Goal: Task Accomplishment & Management: Complete application form

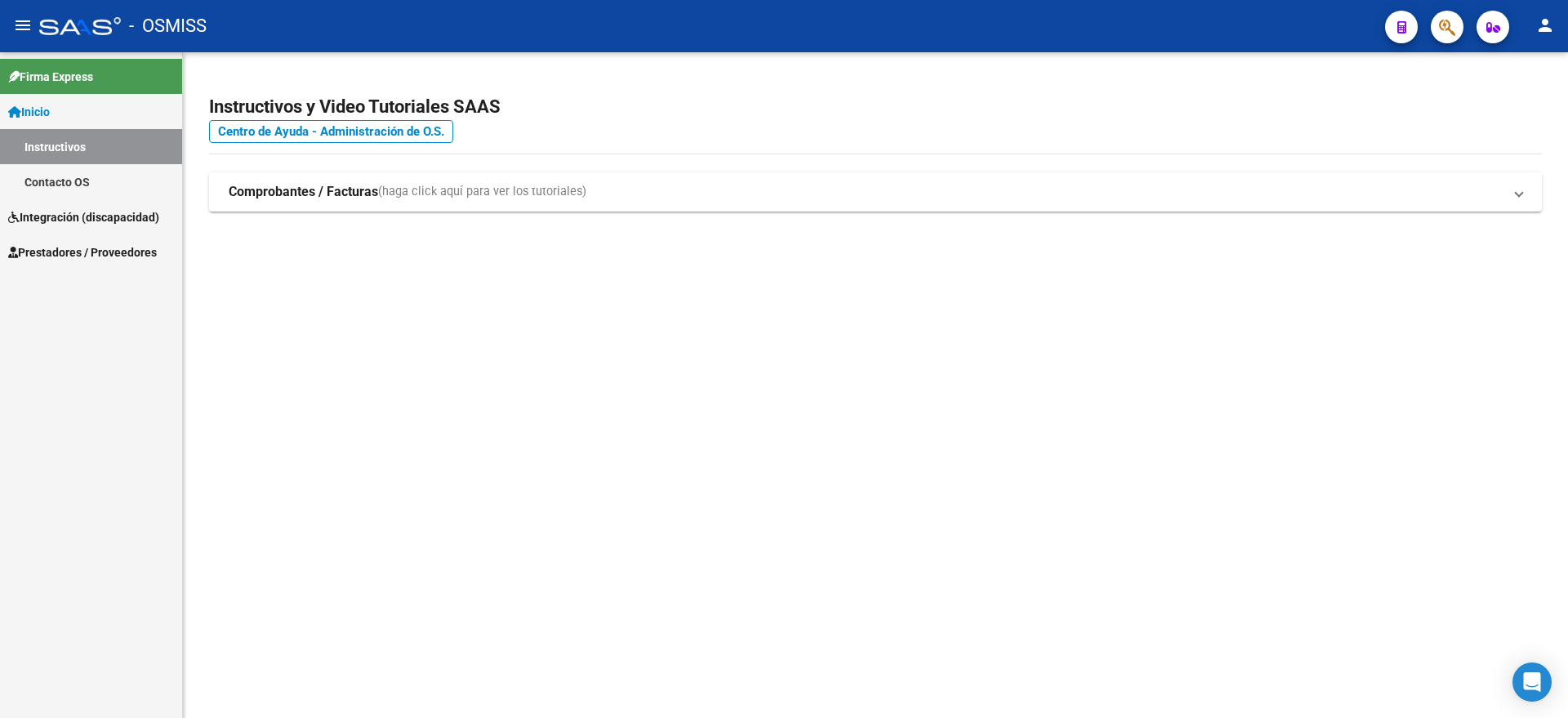
click at [85, 246] on span "Prestadores / Proveedores" at bounding box center [82, 253] width 148 height 18
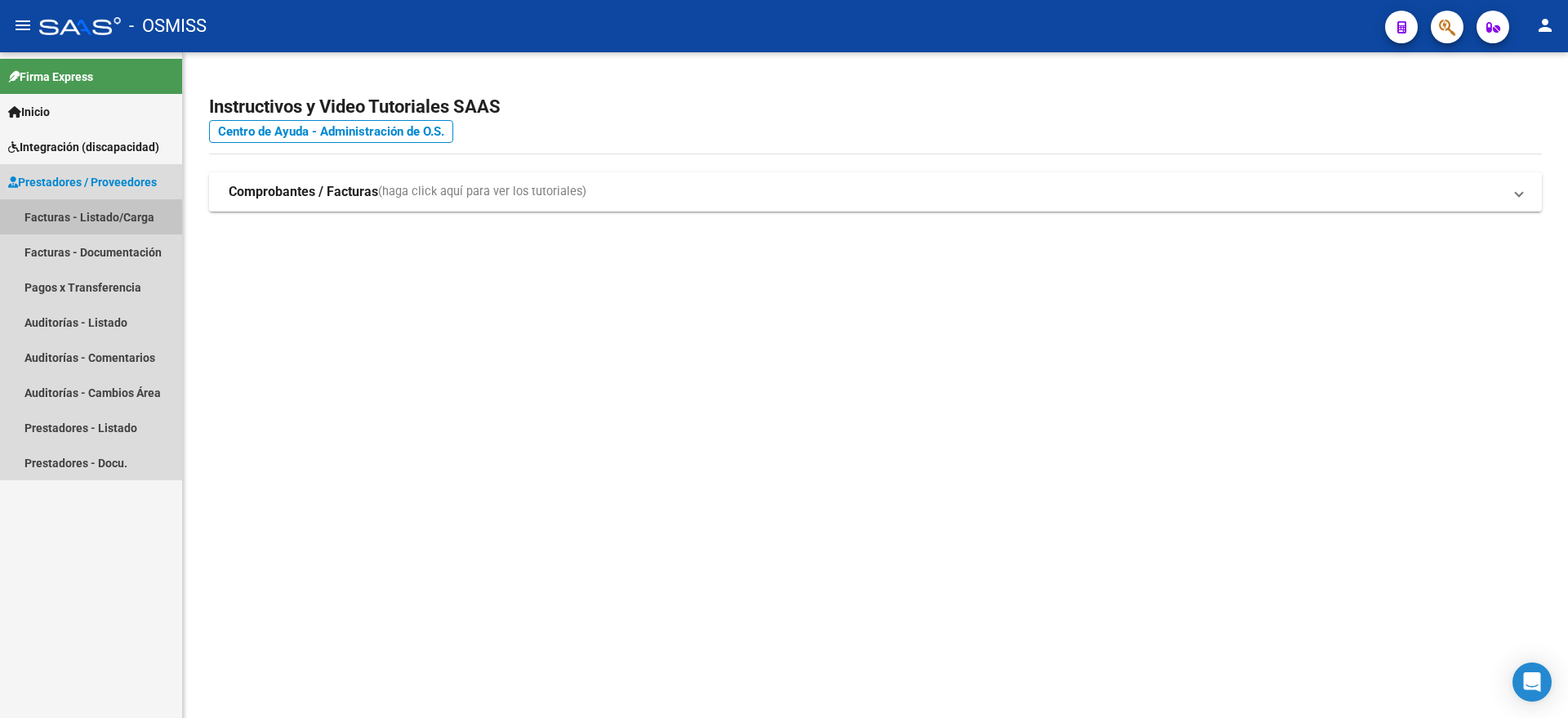
click at [110, 211] on link "Facturas - Listado/Carga" at bounding box center [91, 217] width 182 height 35
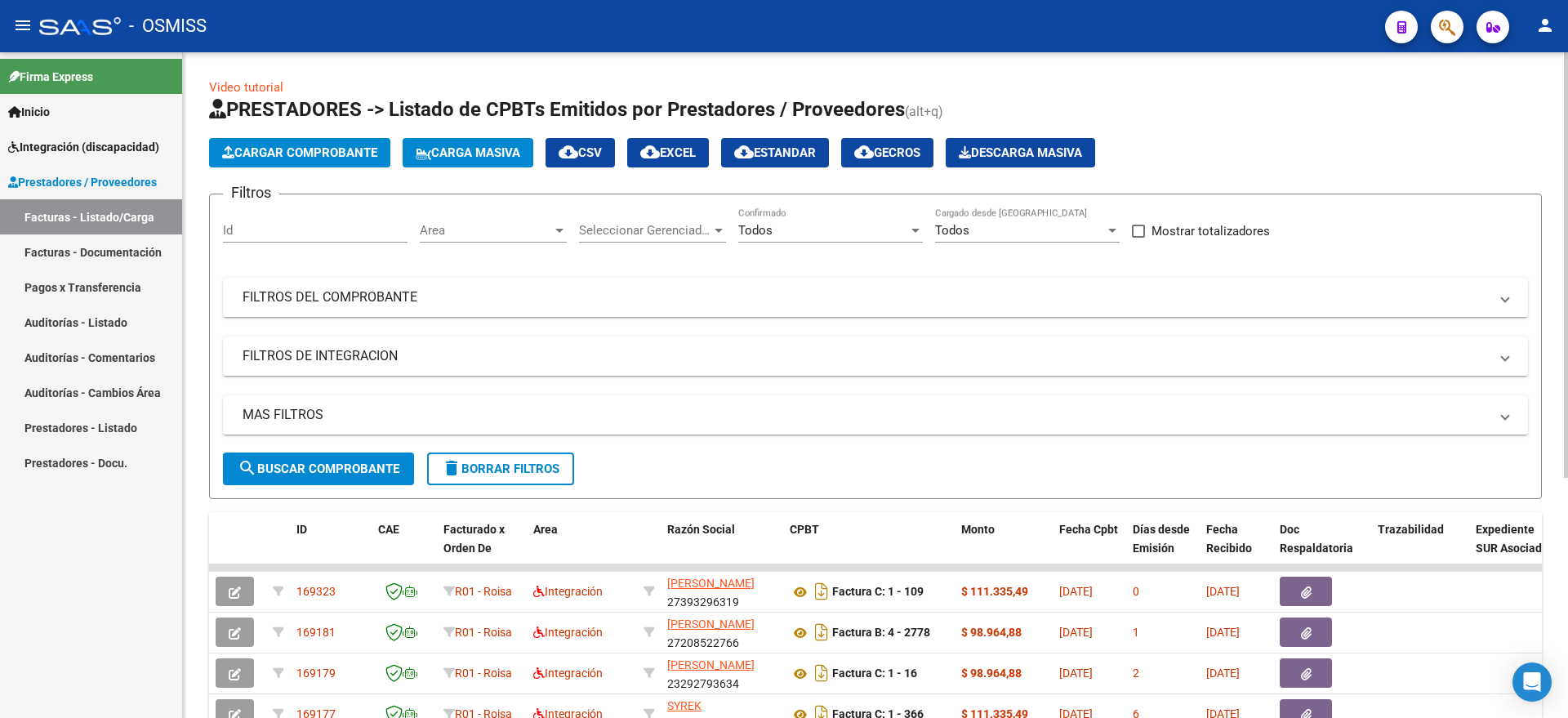
click at [322, 152] on span "Cargar Comprobante" at bounding box center [300, 153] width 156 height 15
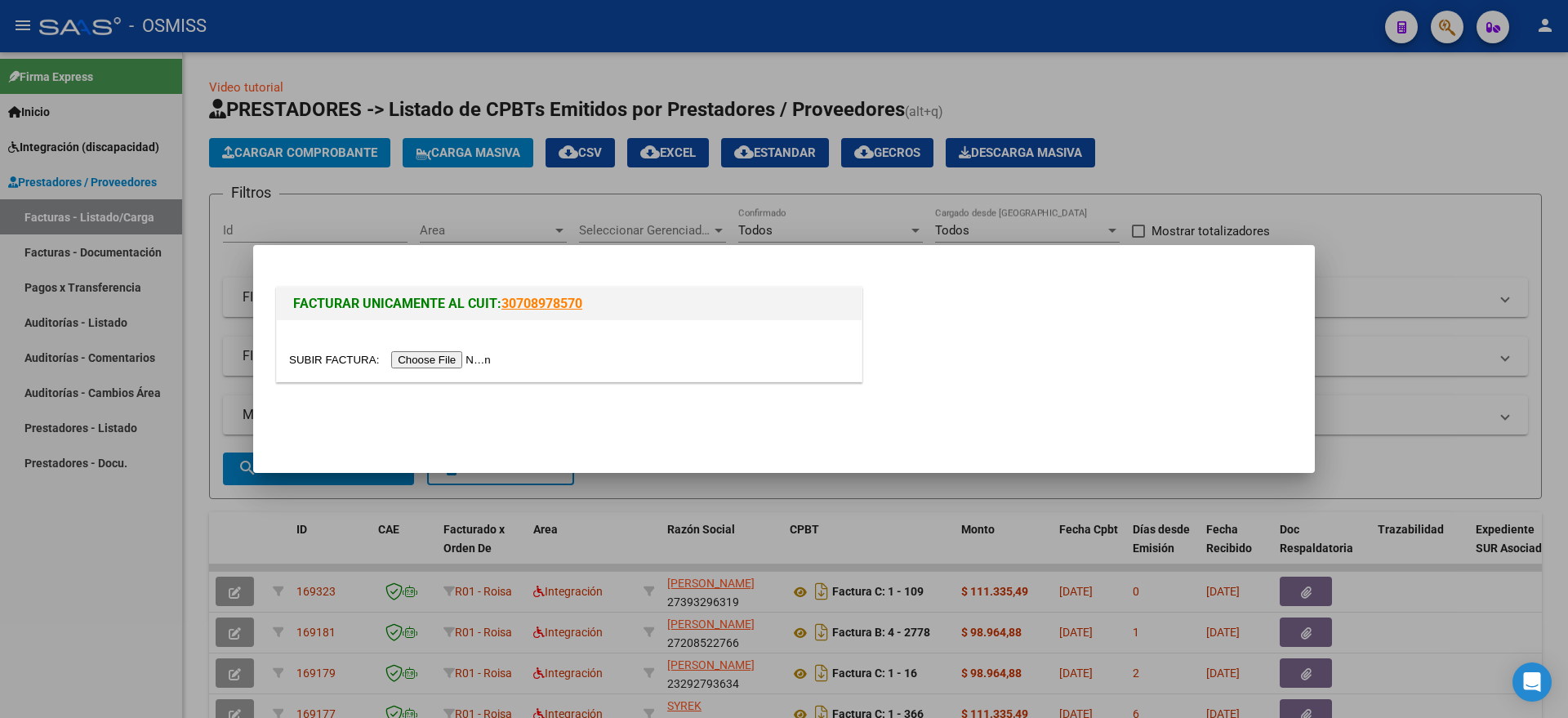
click at [454, 373] on div at bounding box center [569, 351] width 585 height 61
click at [455, 361] on input "file" at bounding box center [393, 360] width 207 height 17
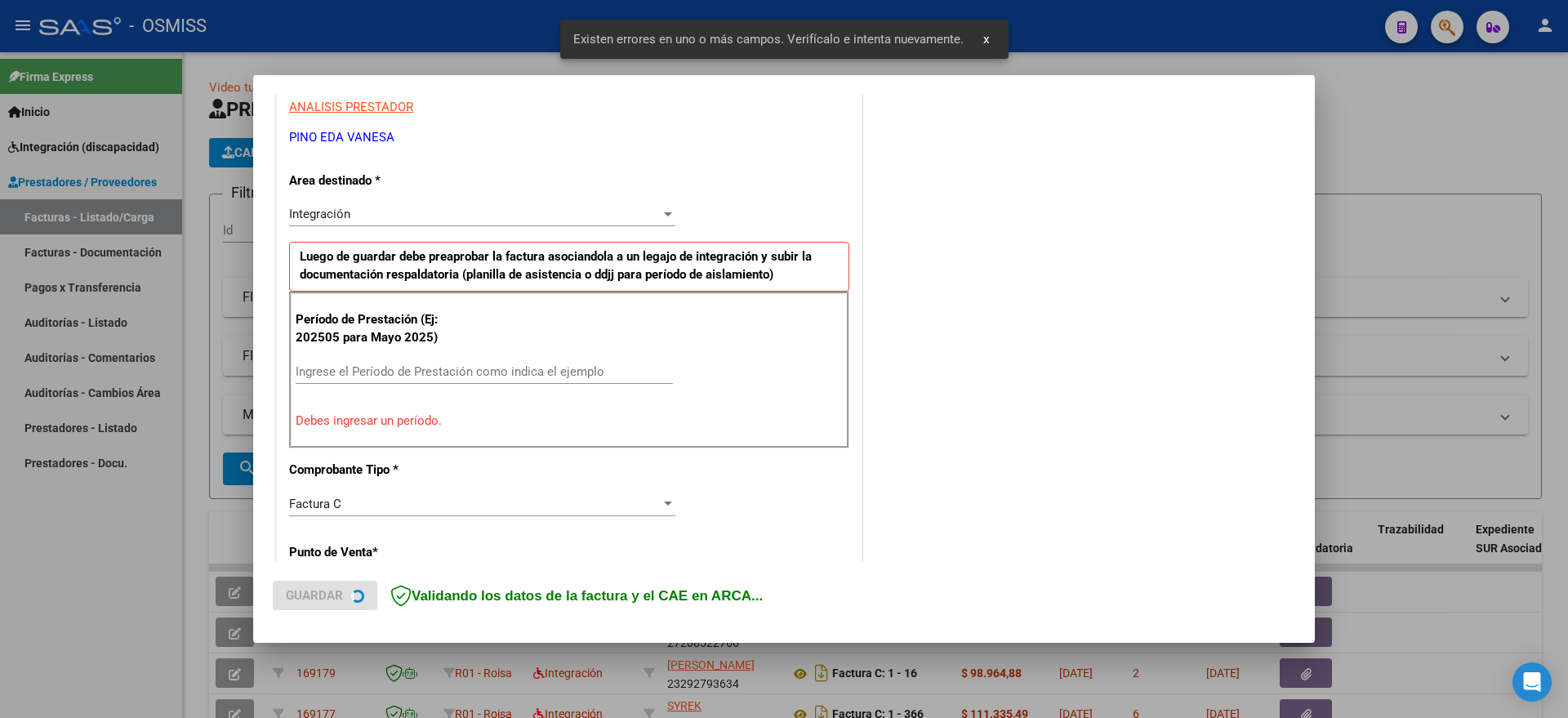
scroll to position [336, 0]
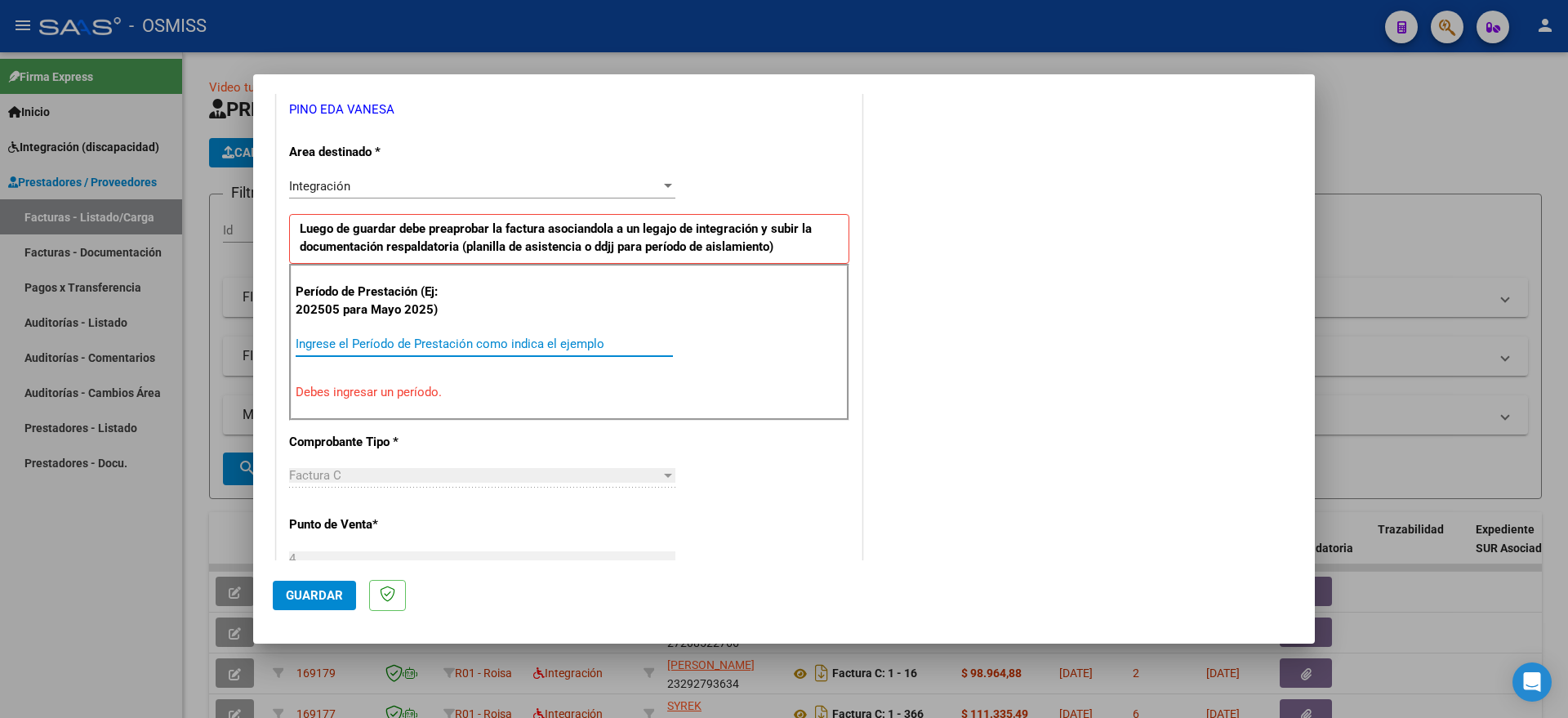
click at [394, 345] on input "Ingrese el Período de Prestación como indica el ejemplo" at bounding box center [484, 344] width 377 height 15
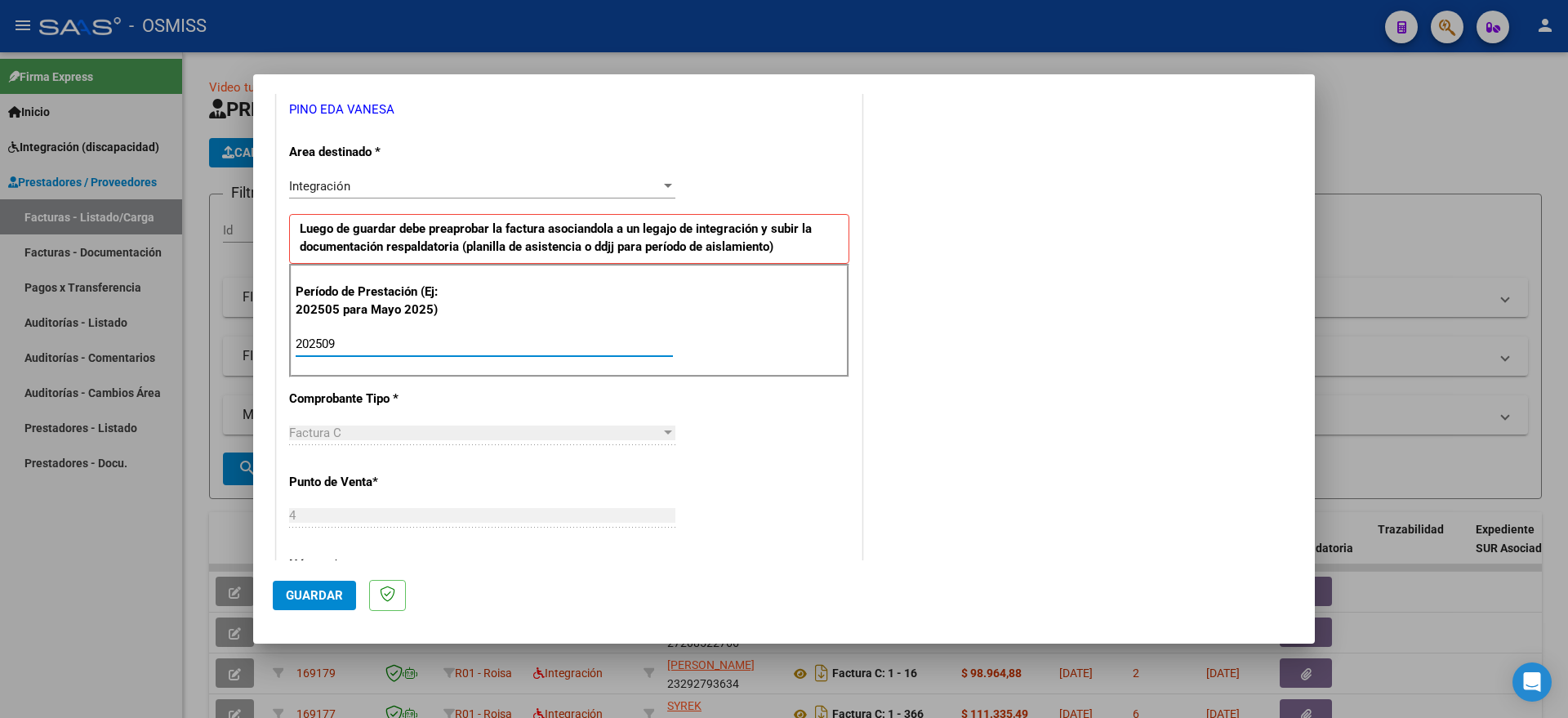
type input "202509"
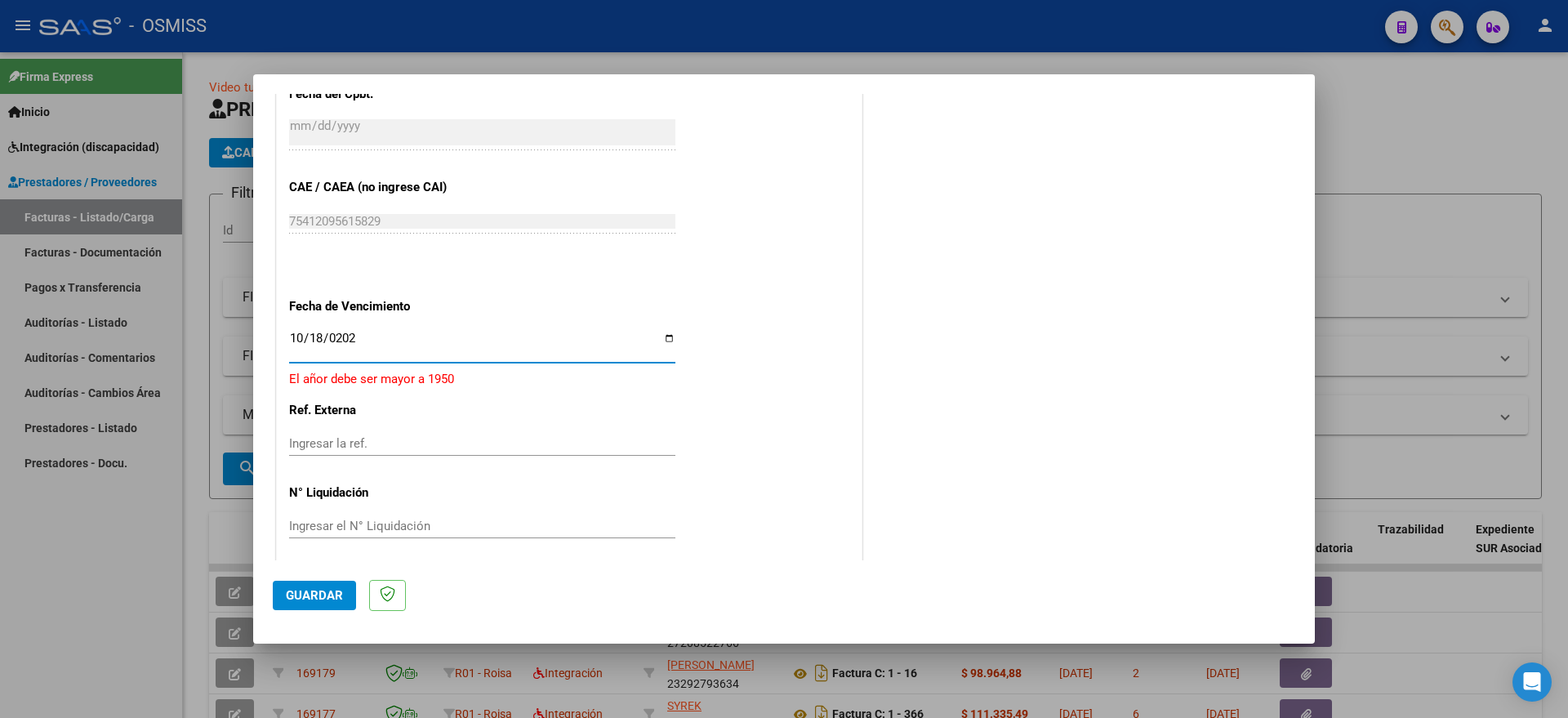
type input "[DATE]"
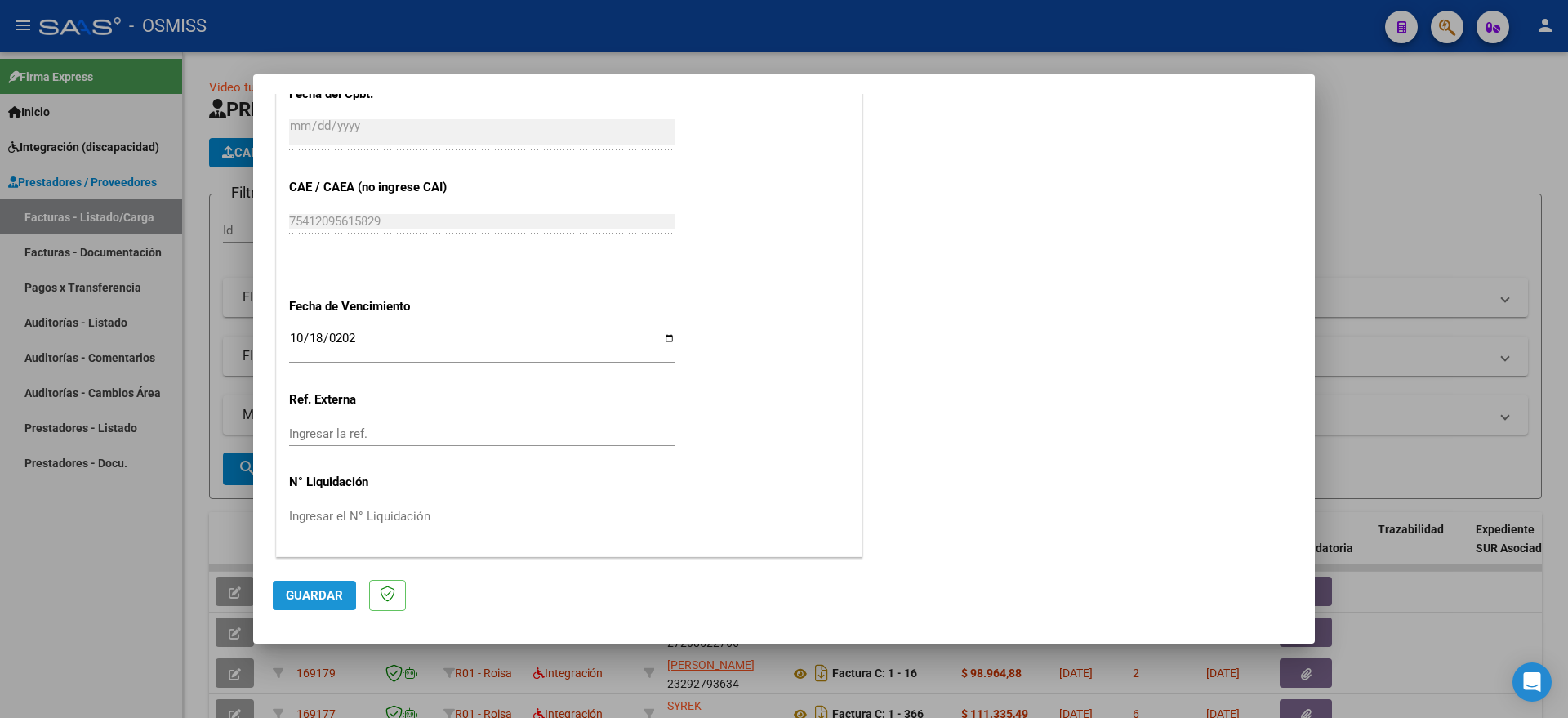
click at [324, 591] on span "Guardar" at bounding box center [314, 595] width 57 height 15
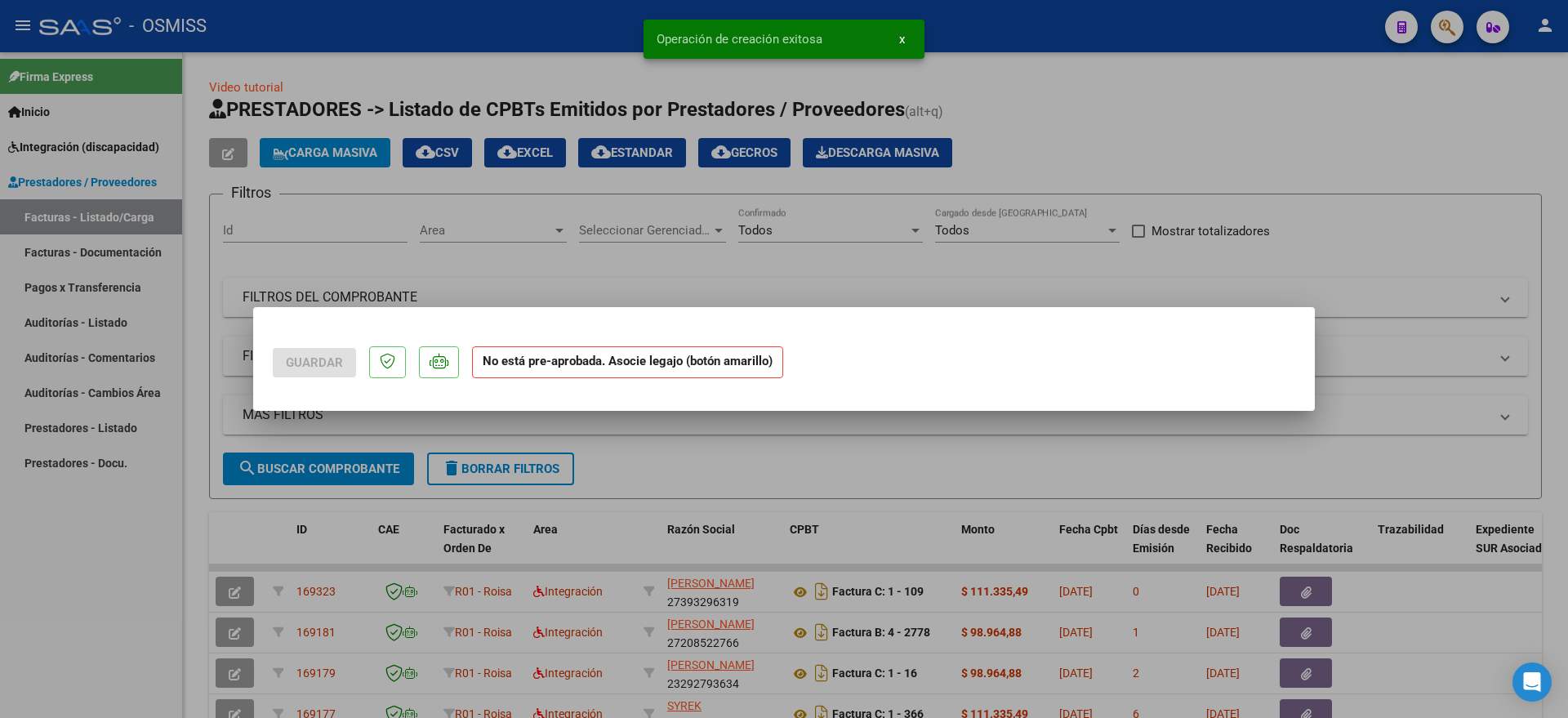
scroll to position [0, 0]
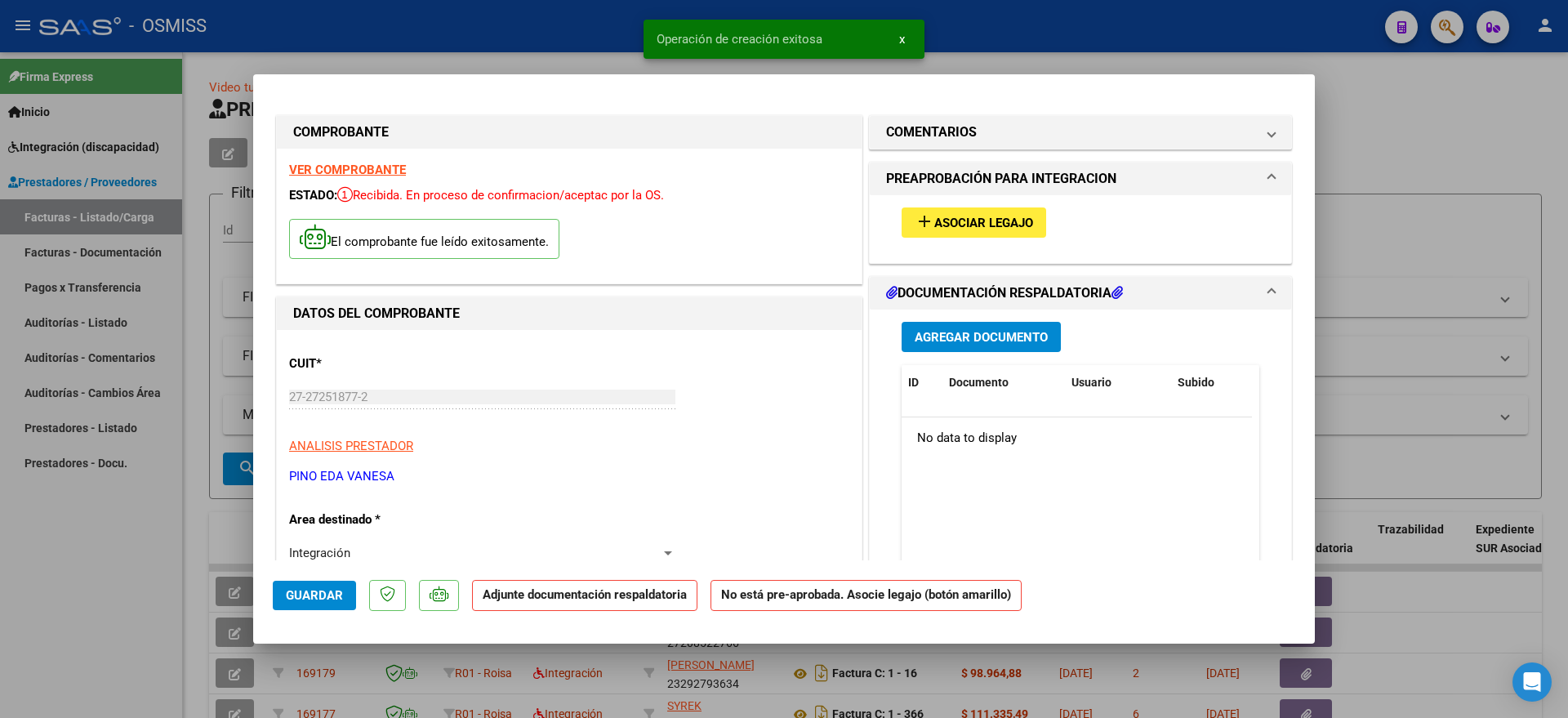
click at [1008, 206] on div "add Asociar Legajo" at bounding box center [1081, 223] width 383 height 55
click at [1013, 216] on span "Asociar Legajo" at bounding box center [984, 223] width 99 height 15
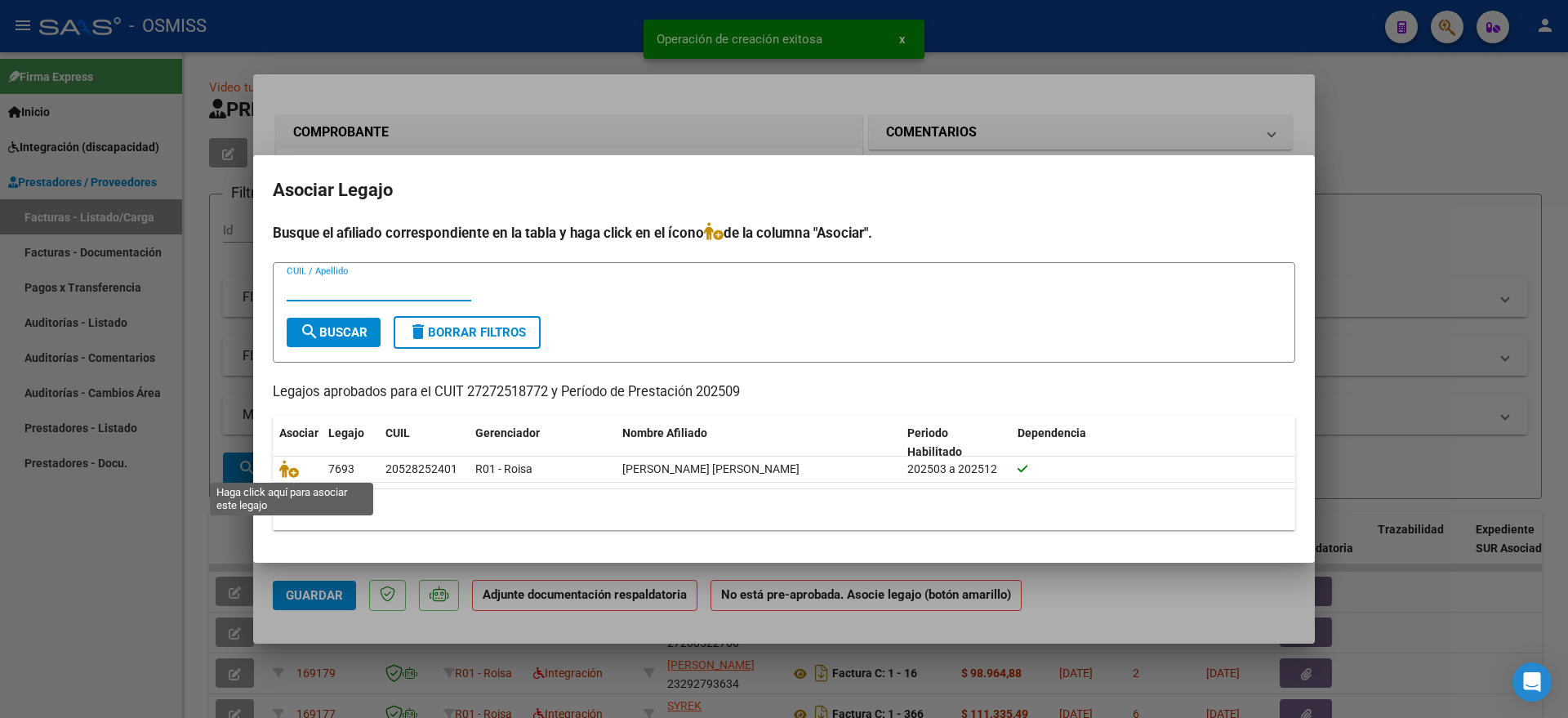
drag, startPoint x: 290, startPoint y: 468, endPoint x: 326, endPoint y: 486, distance: 40.2
click at [291, 468] on icon at bounding box center [288, 469] width 19 height 18
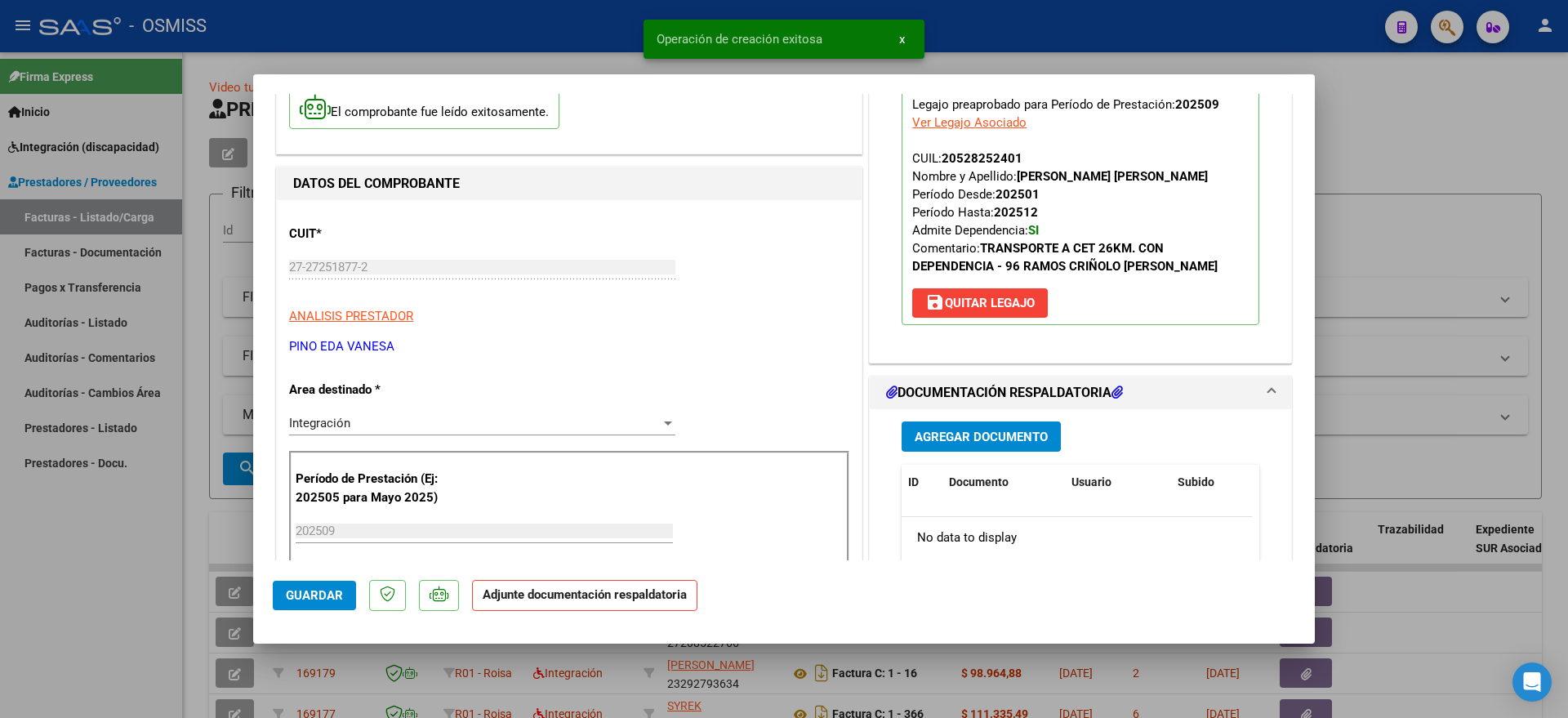
scroll to position [204, 0]
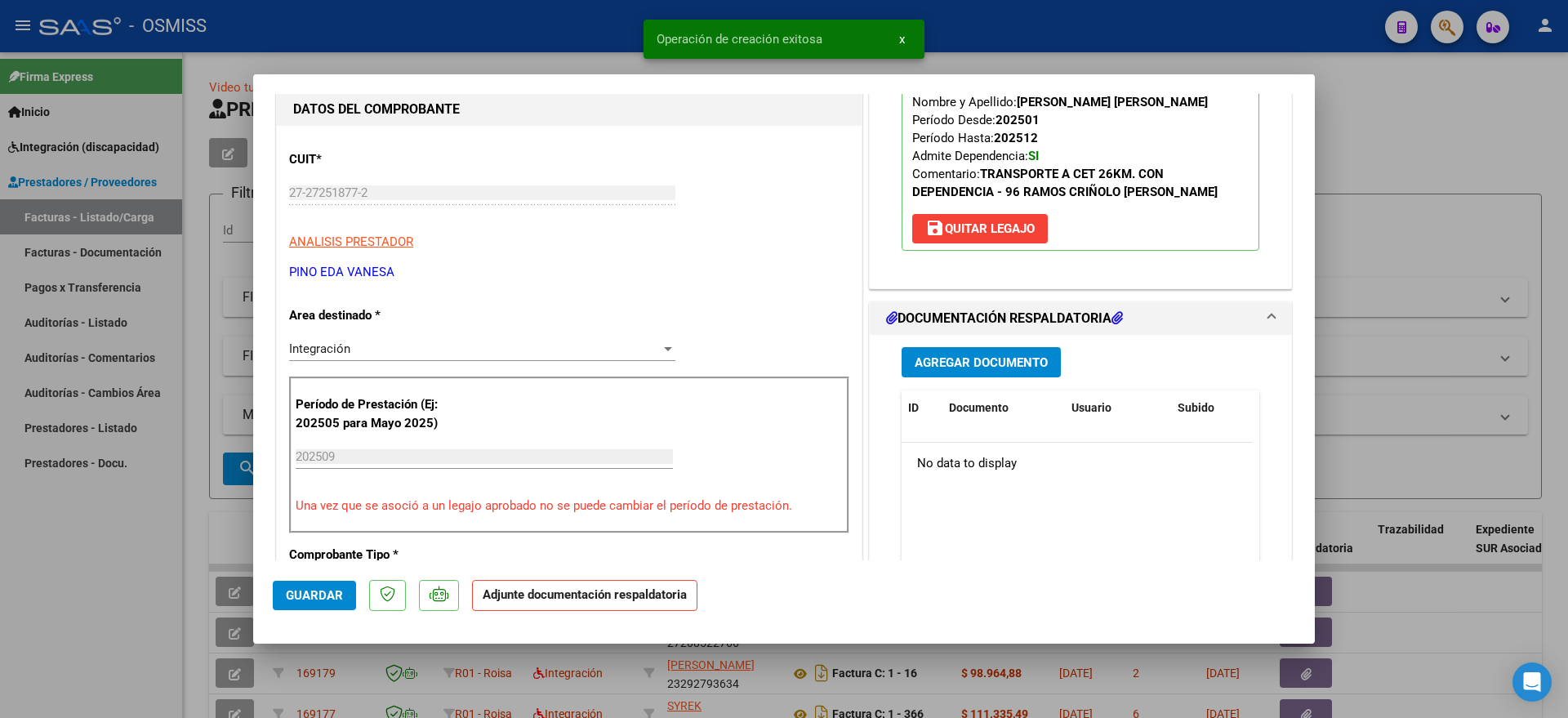
click at [1028, 356] on span "Agregar Documento" at bounding box center [980, 363] width 133 height 15
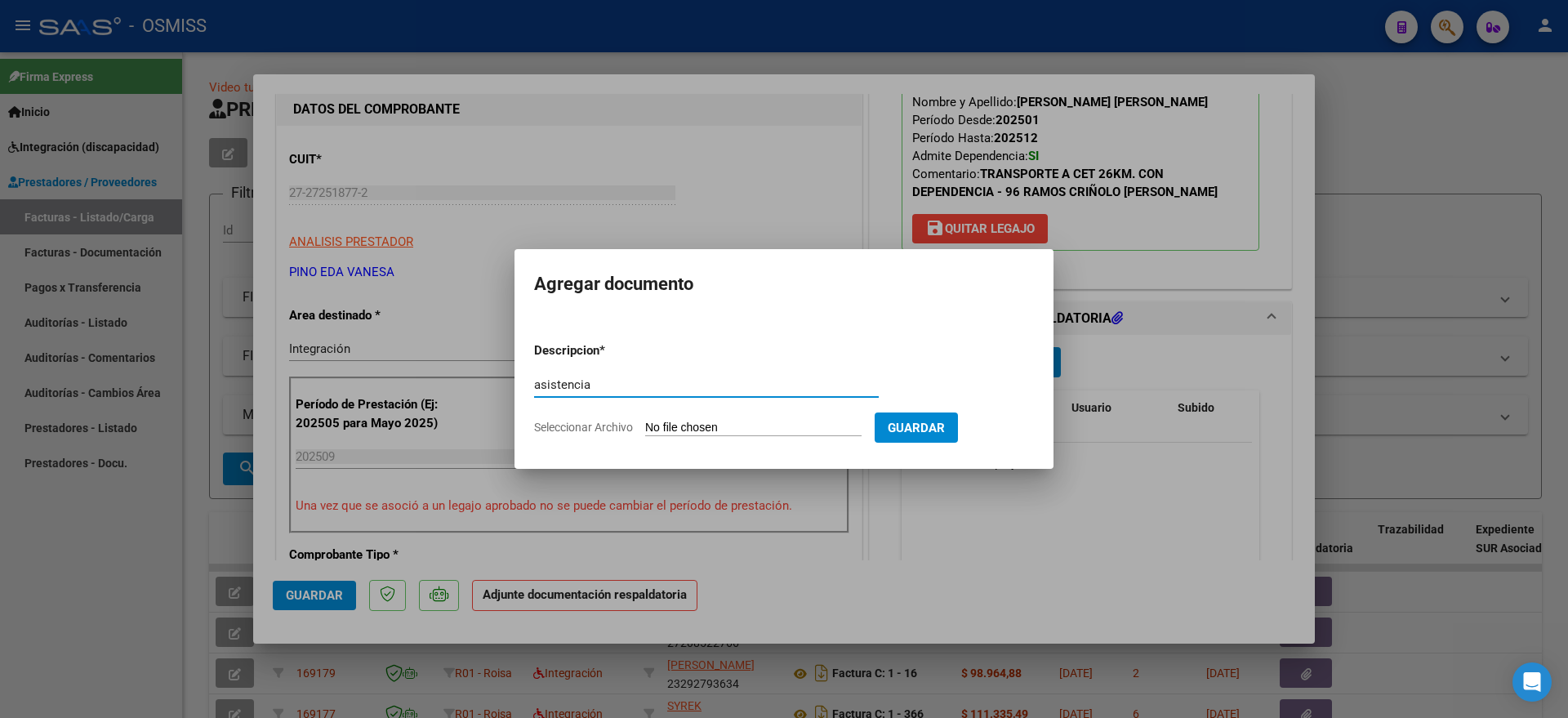
type input "asistencia"
click at [716, 437] on form "Descripcion * asistencia Escriba aquí una descripcion Seleccionar Archivo Guard…" at bounding box center [784, 389] width 500 height 119
click at [708, 423] on input "Seleccionar Archivo" at bounding box center [753, 429] width 216 height 16
type input "C:\fakepath\Receipt_2025-10-08_104152.pdf"
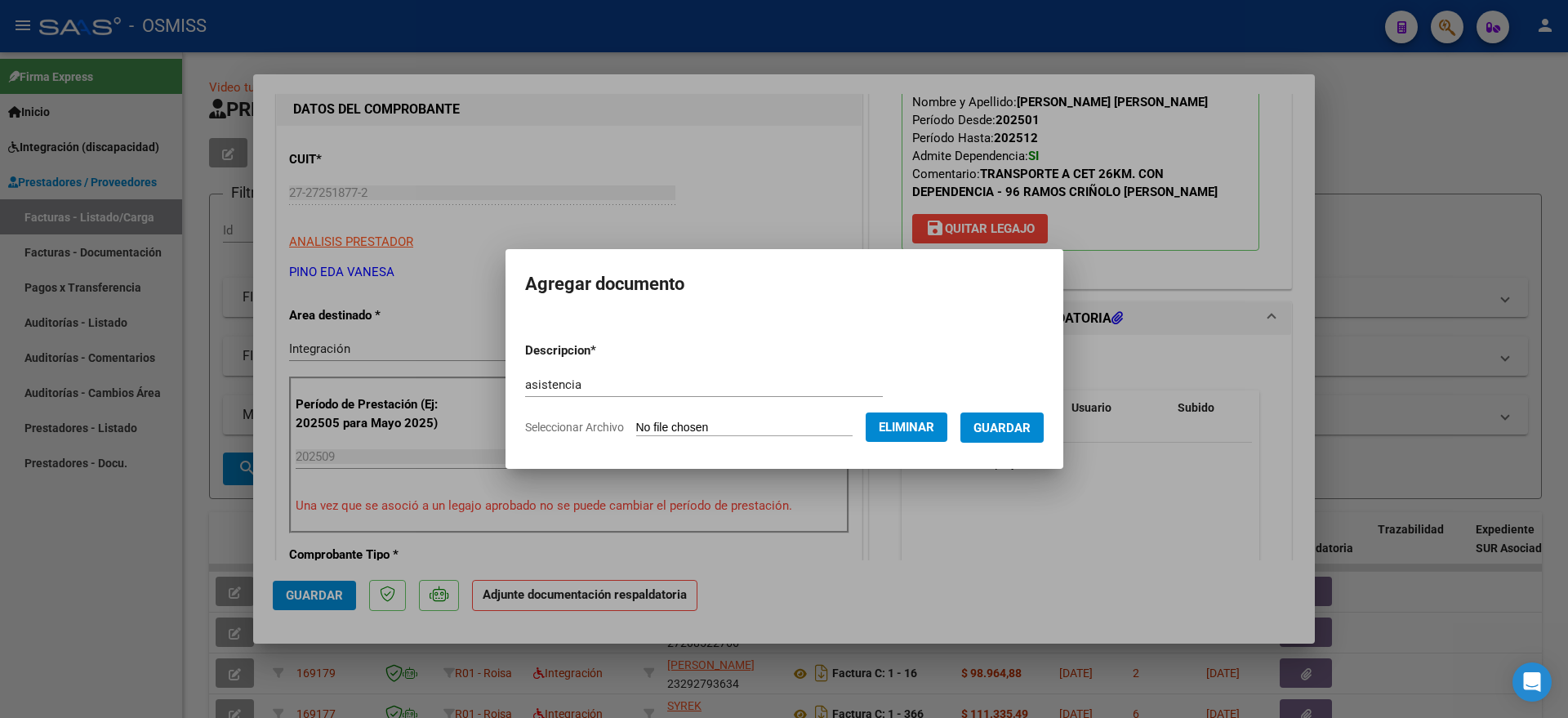
click at [1044, 432] on button "Guardar" at bounding box center [1001, 428] width 83 height 30
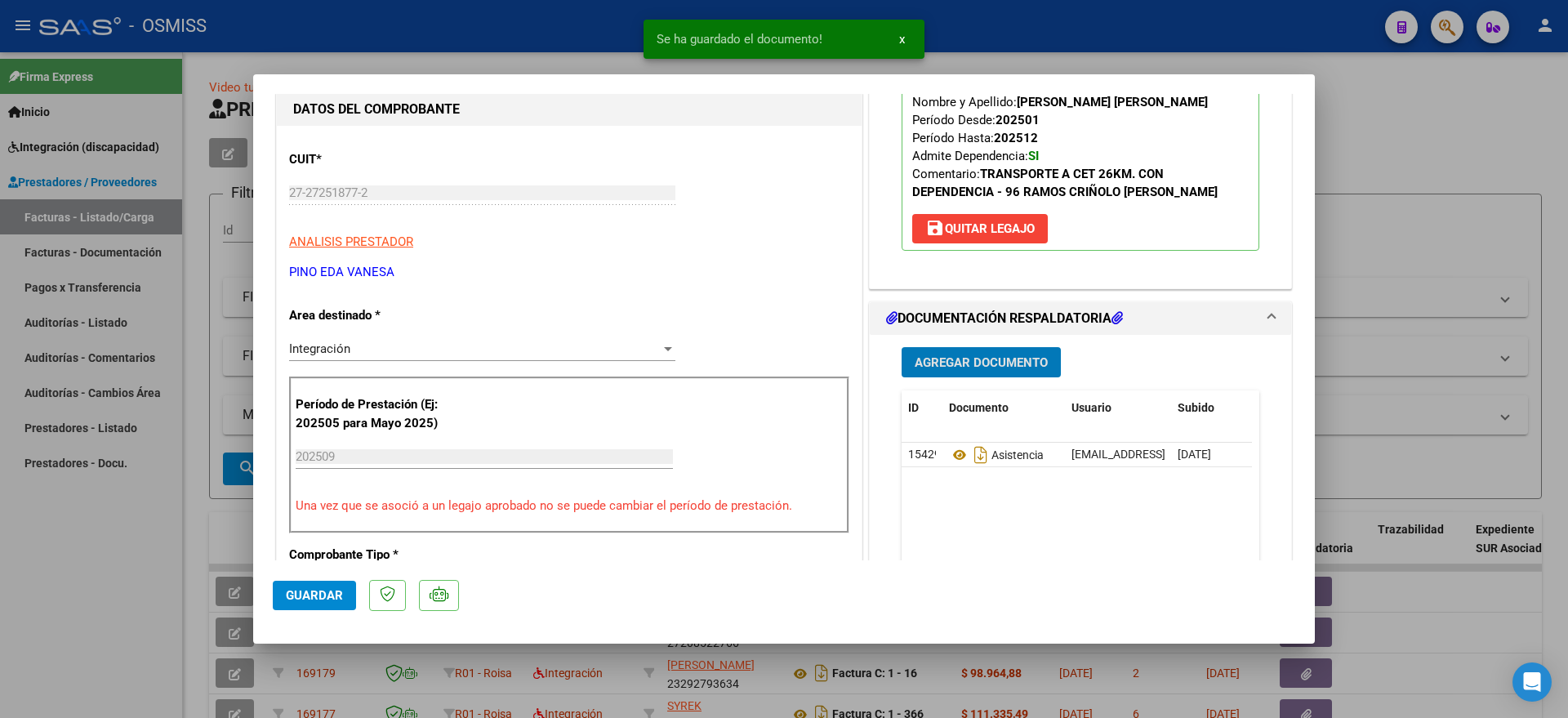
click at [299, 582] on button "Guardar" at bounding box center [314, 595] width 83 height 29
click at [162, 607] on div at bounding box center [784, 359] width 1568 height 718
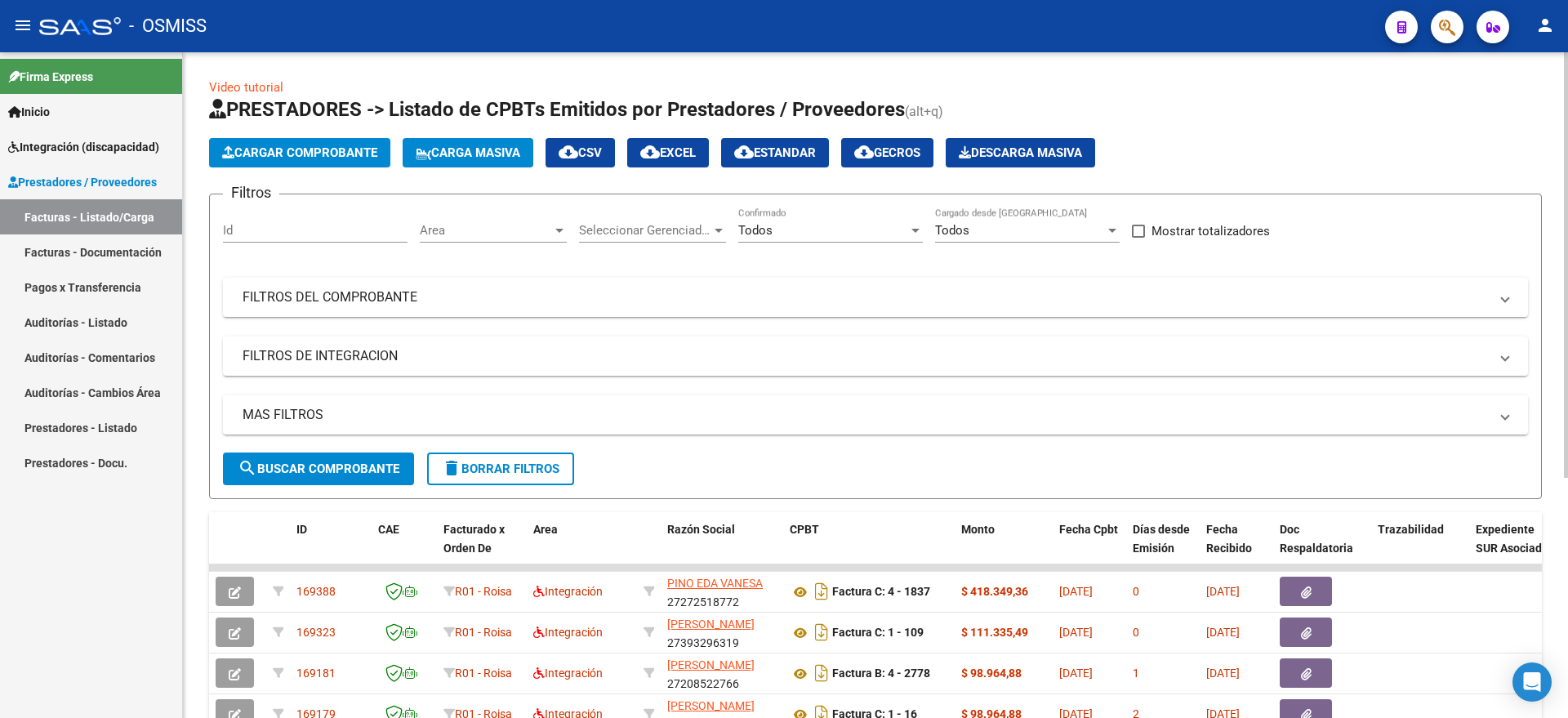
click at [313, 144] on button "Cargar Comprobante" at bounding box center [299, 153] width 181 height 29
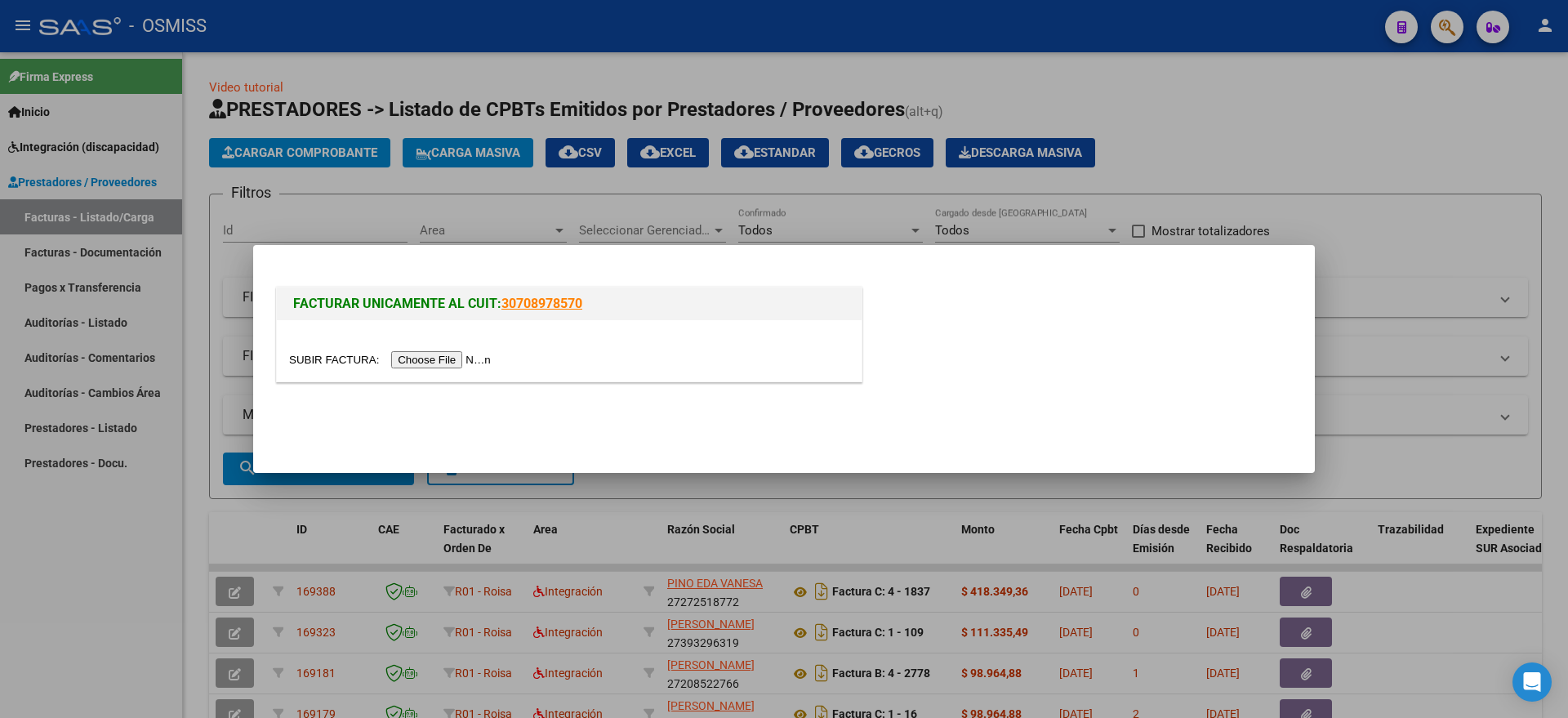
click at [425, 360] on input "file" at bounding box center [393, 360] width 207 height 17
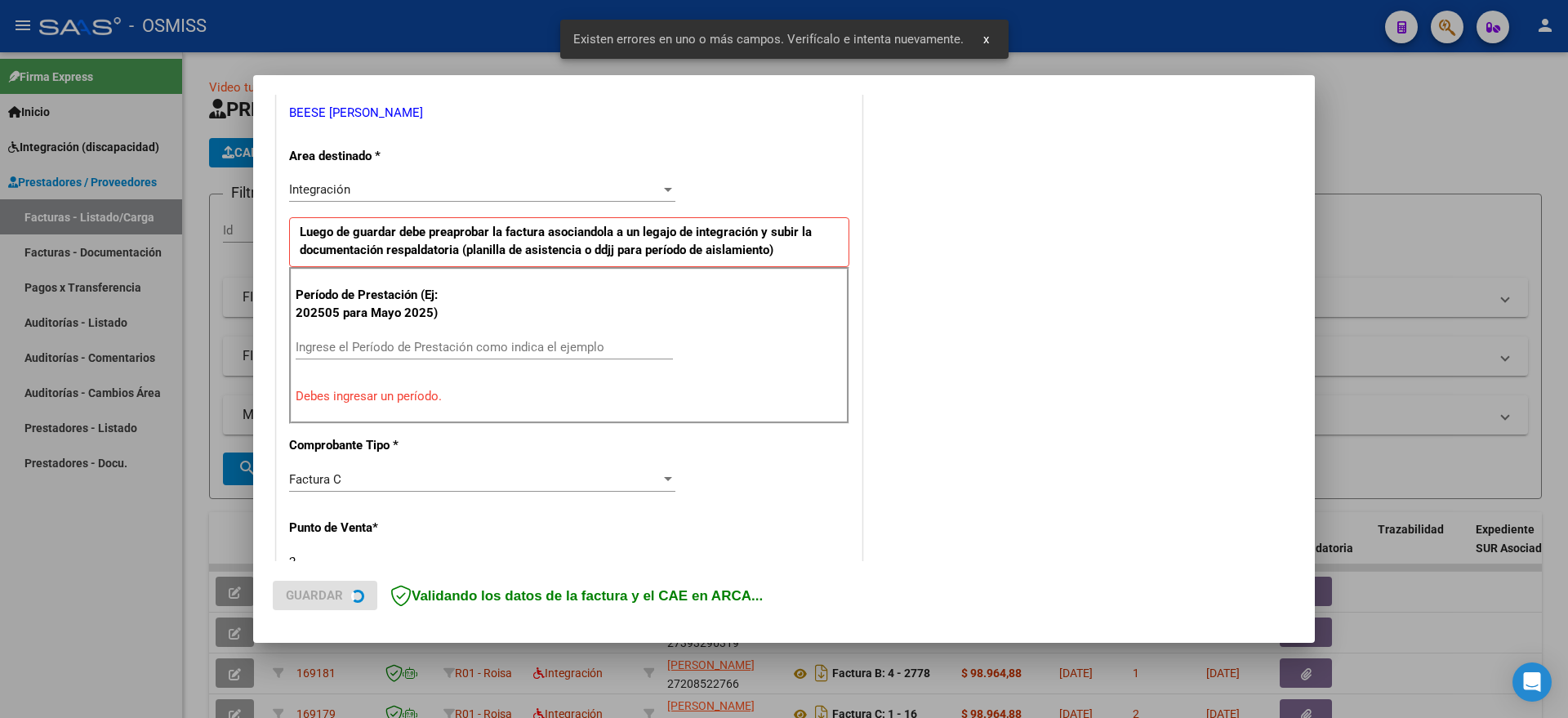
scroll to position [336, 0]
click at [481, 342] on input "Ingrese el Período de Prestación como indica el ejemplo" at bounding box center [484, 345] width 377 height 15
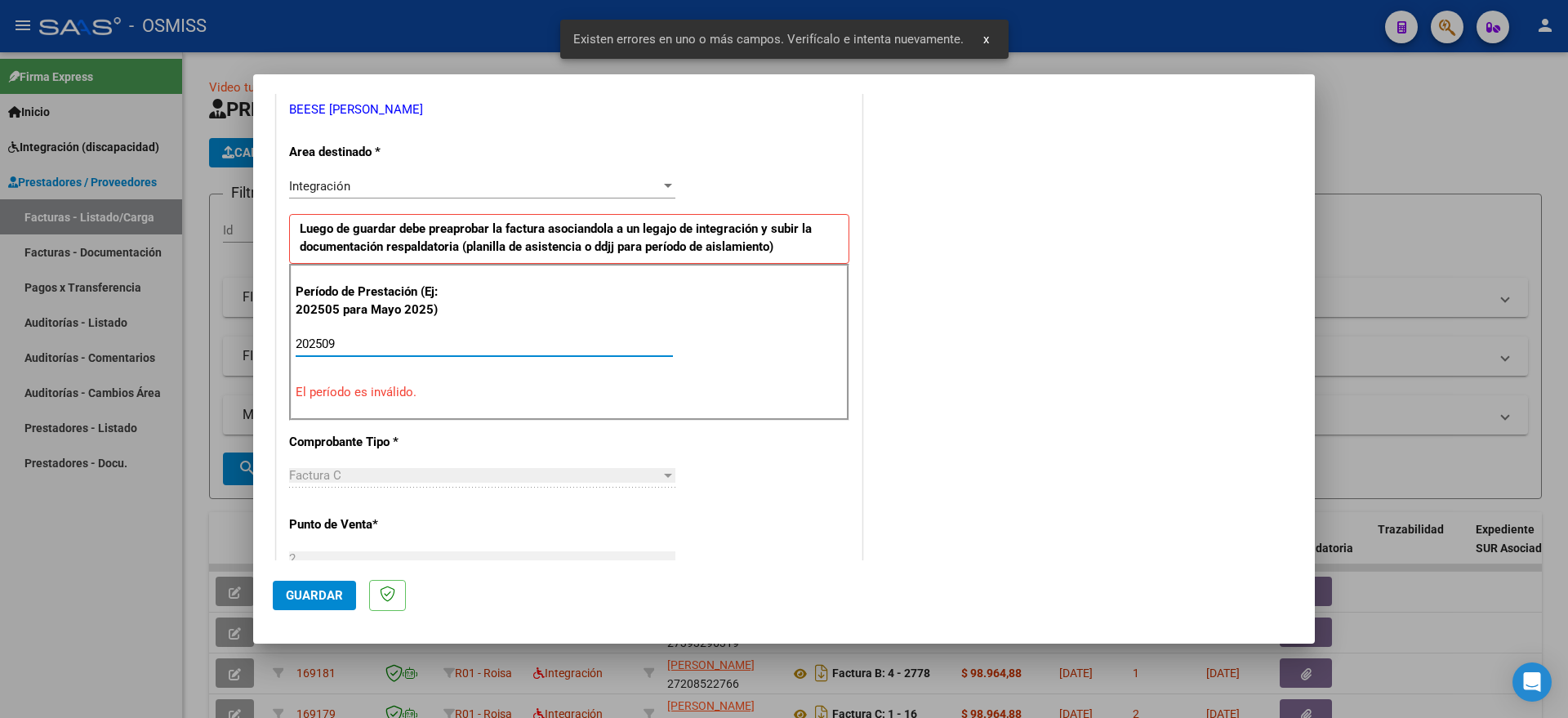
type input "202509"
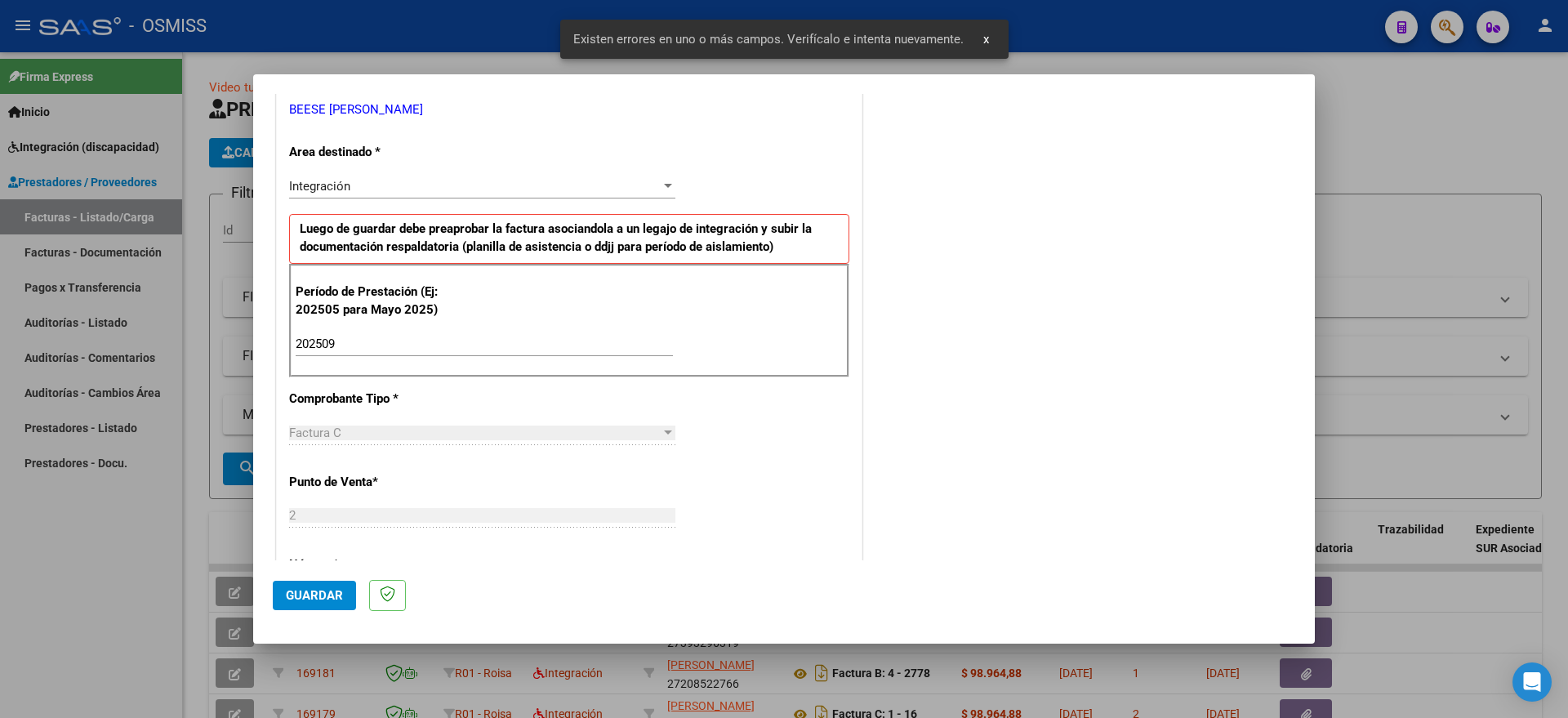
scroll to position [972, 0]
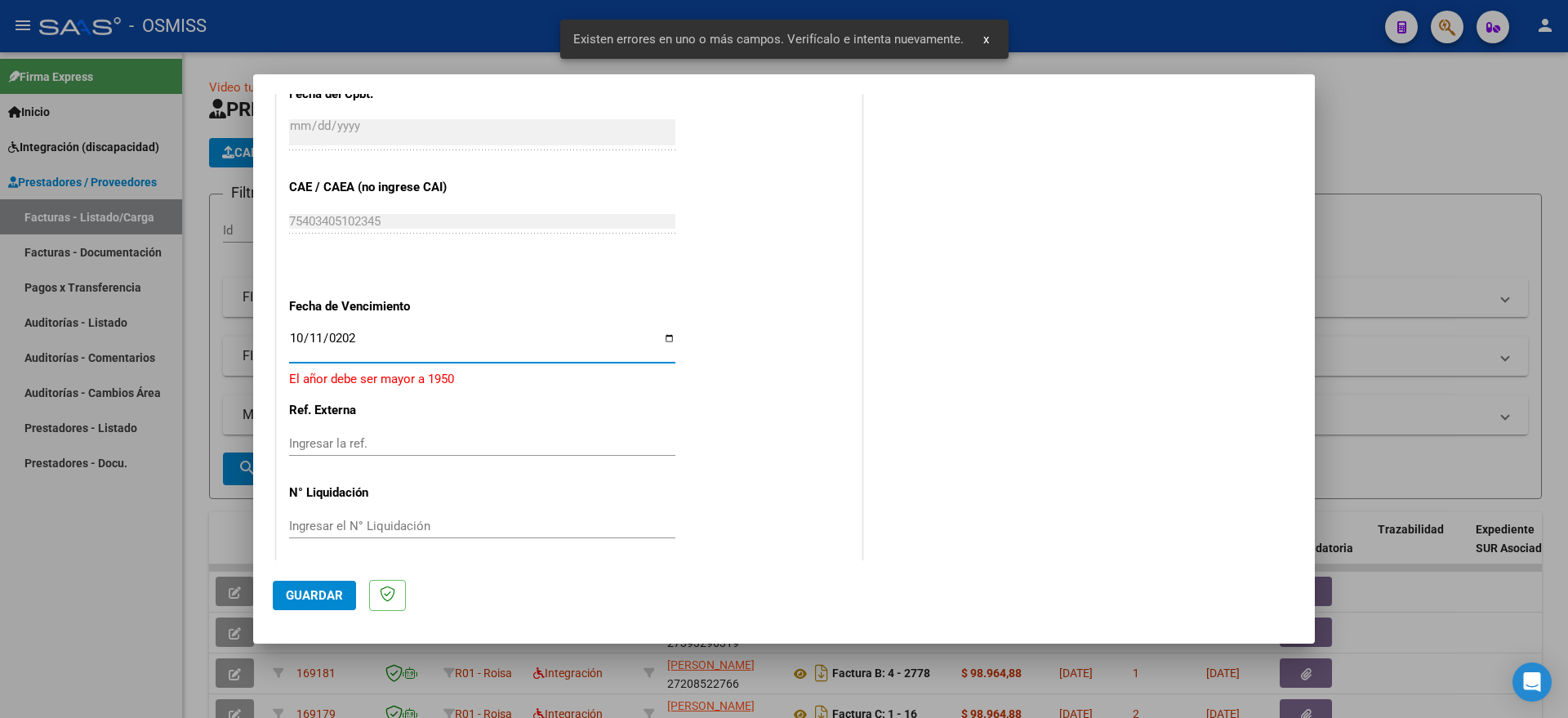
type input "[DATE]"
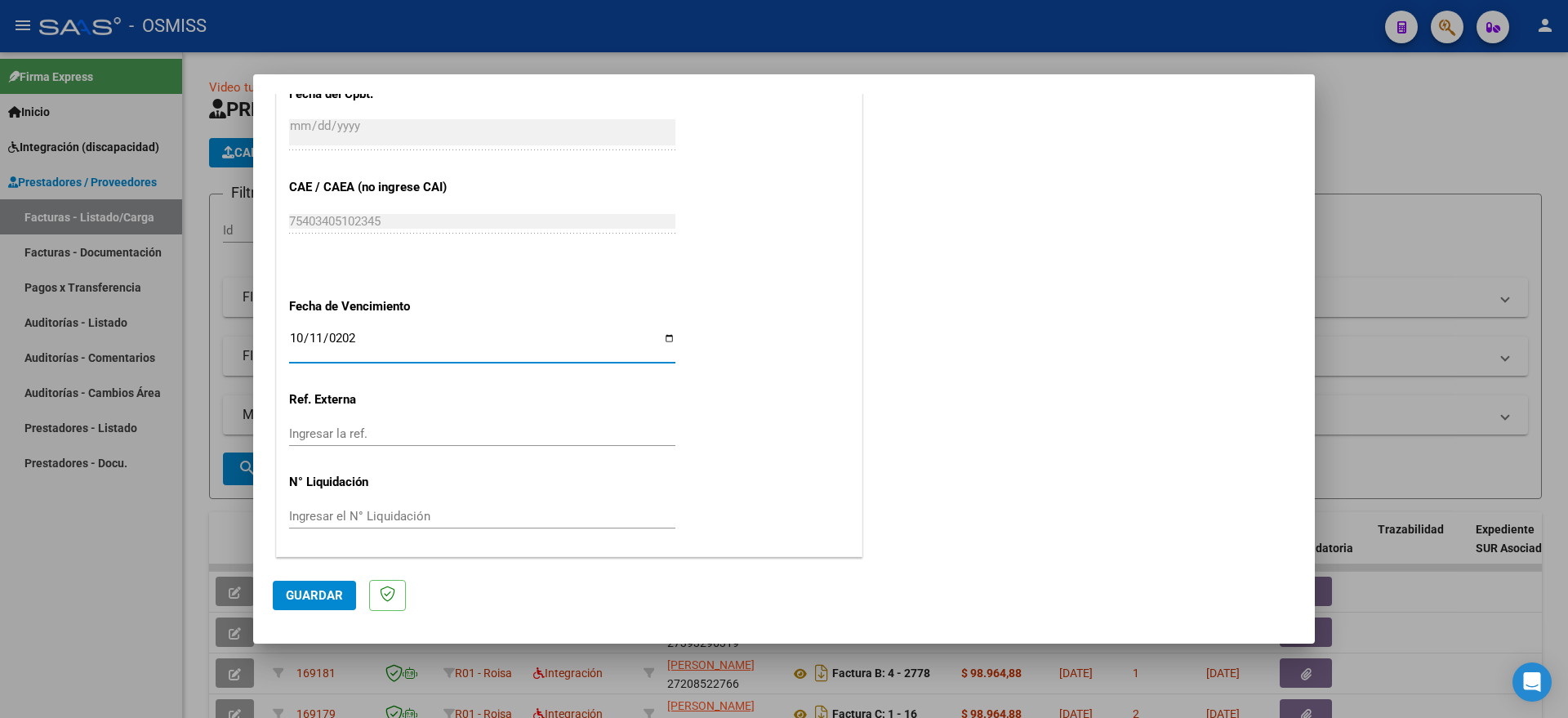
click at [299, 605] on button "Guardar" at bounding box center [314, 595] width 83 height 29
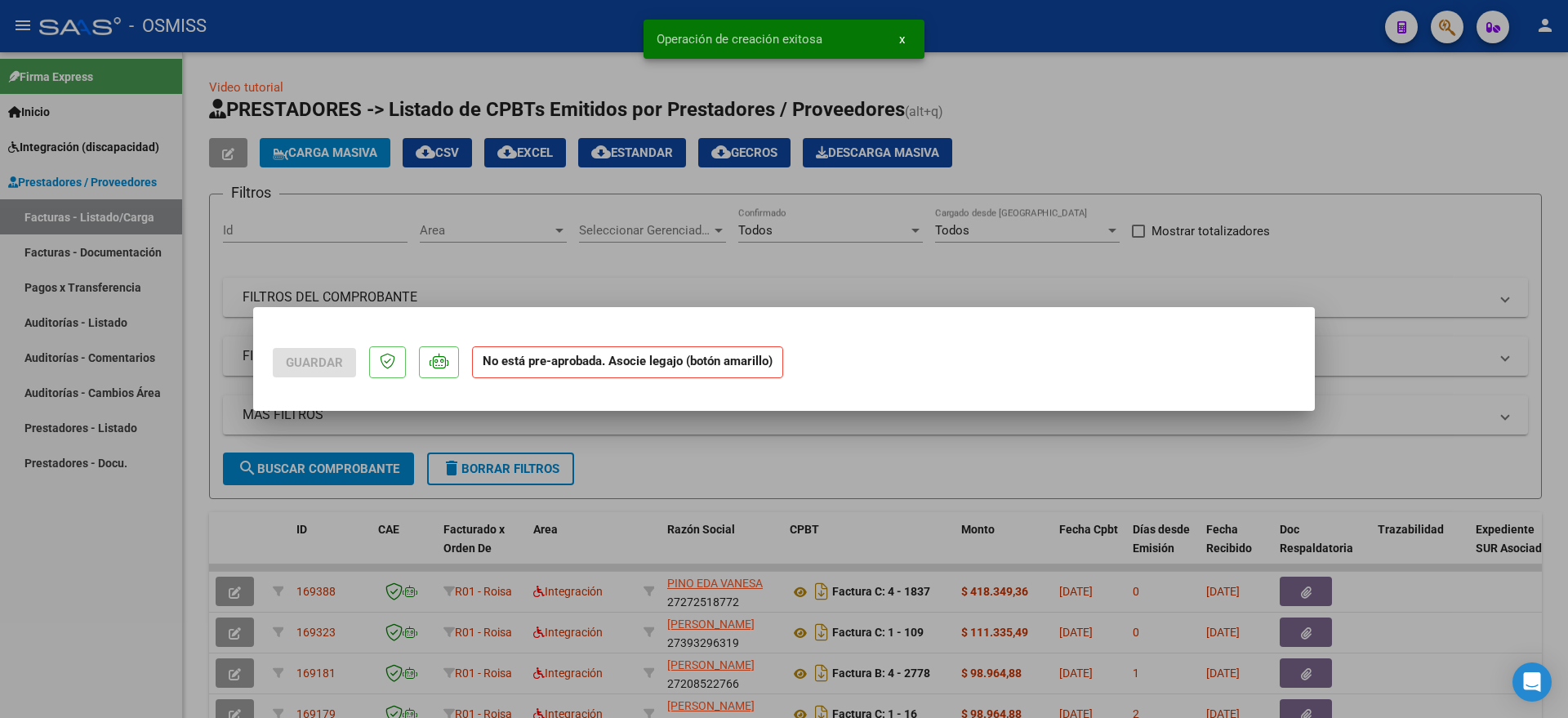
scroll to position [0, 0]
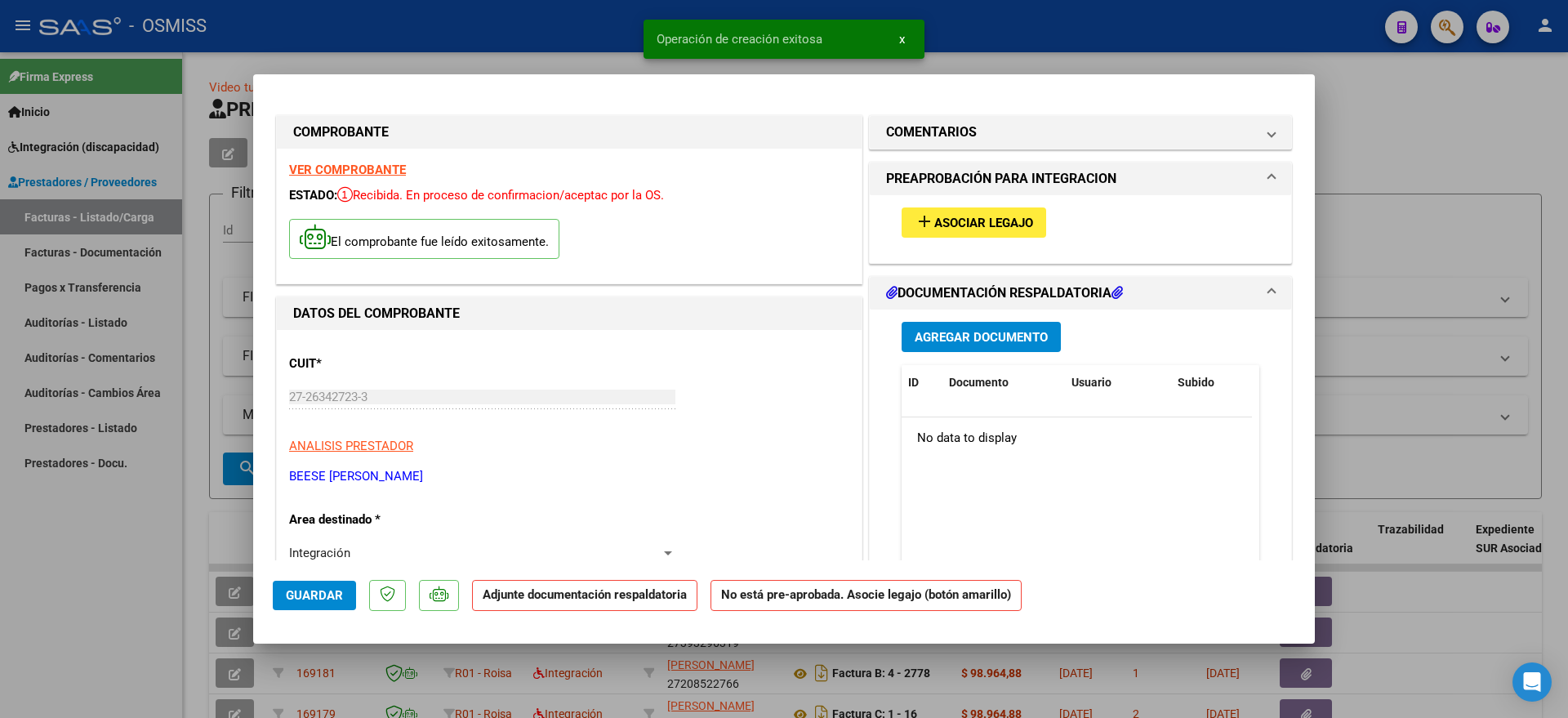
click at [971, 227] on span "Asociar Legajo" at bounding box center [984, 223] width 99 height 15
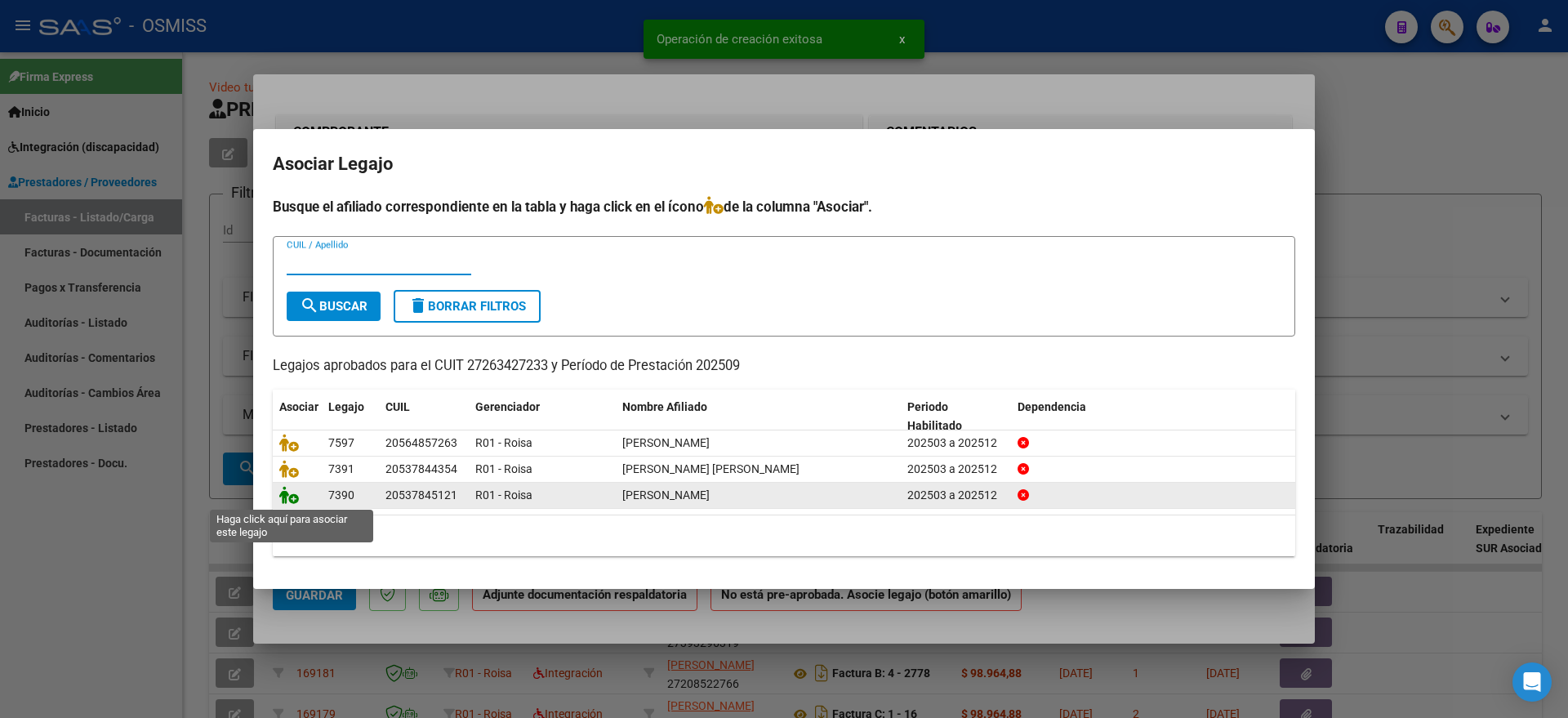
click at [291, 495] on icon at bounding box center [288, 495] width 19 height 18
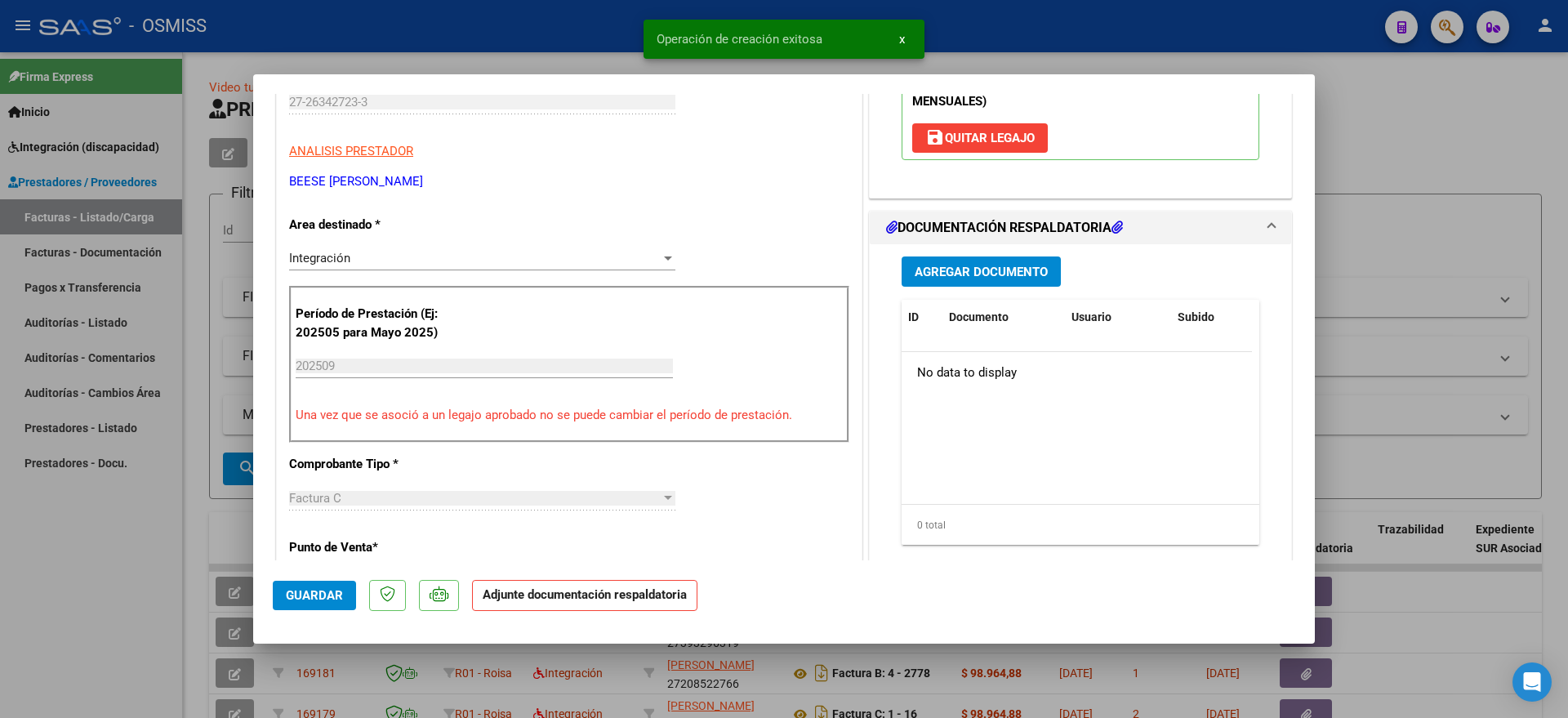
scroll to position [307, 0]
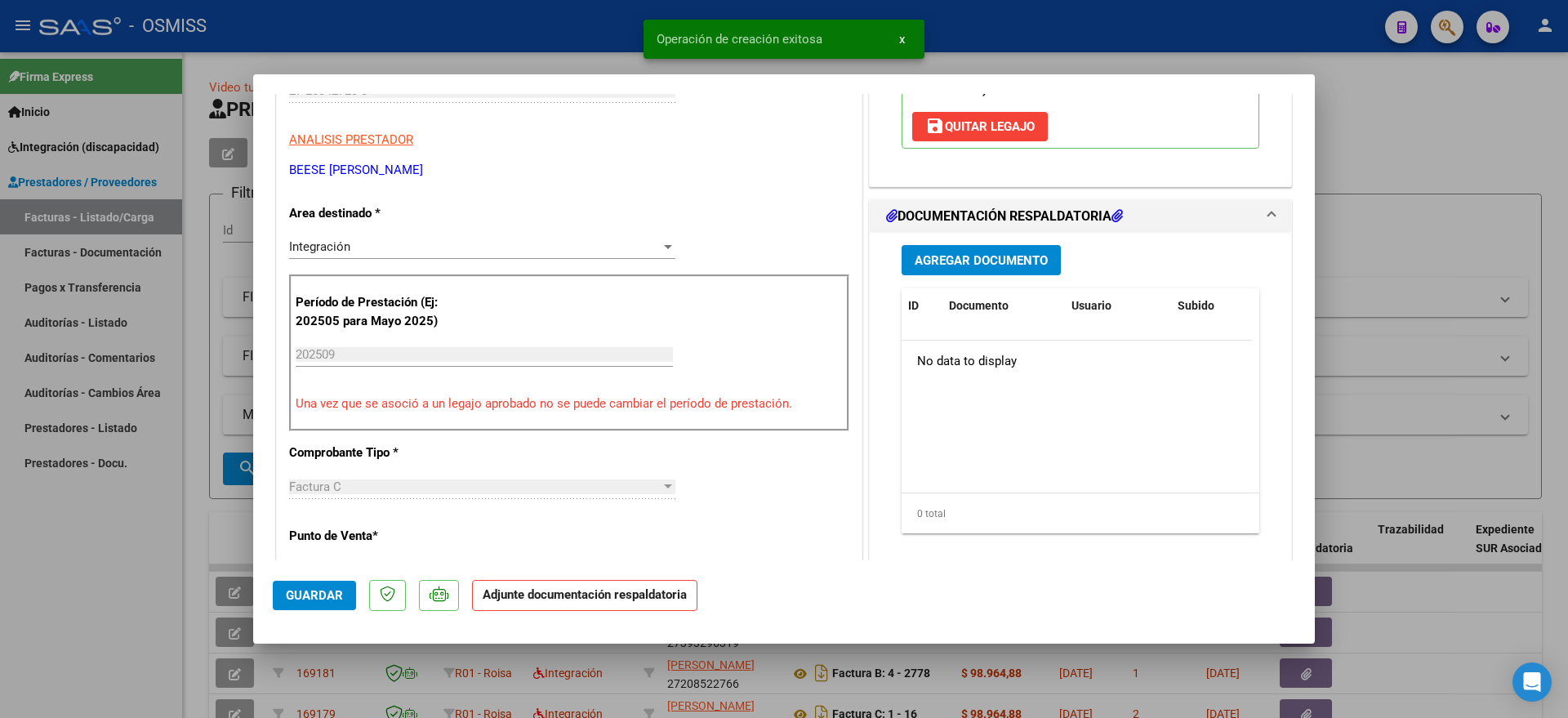
click at [973, 264] on span "Agregar Documento" at bounding box center [980, 261] width 133 height 15
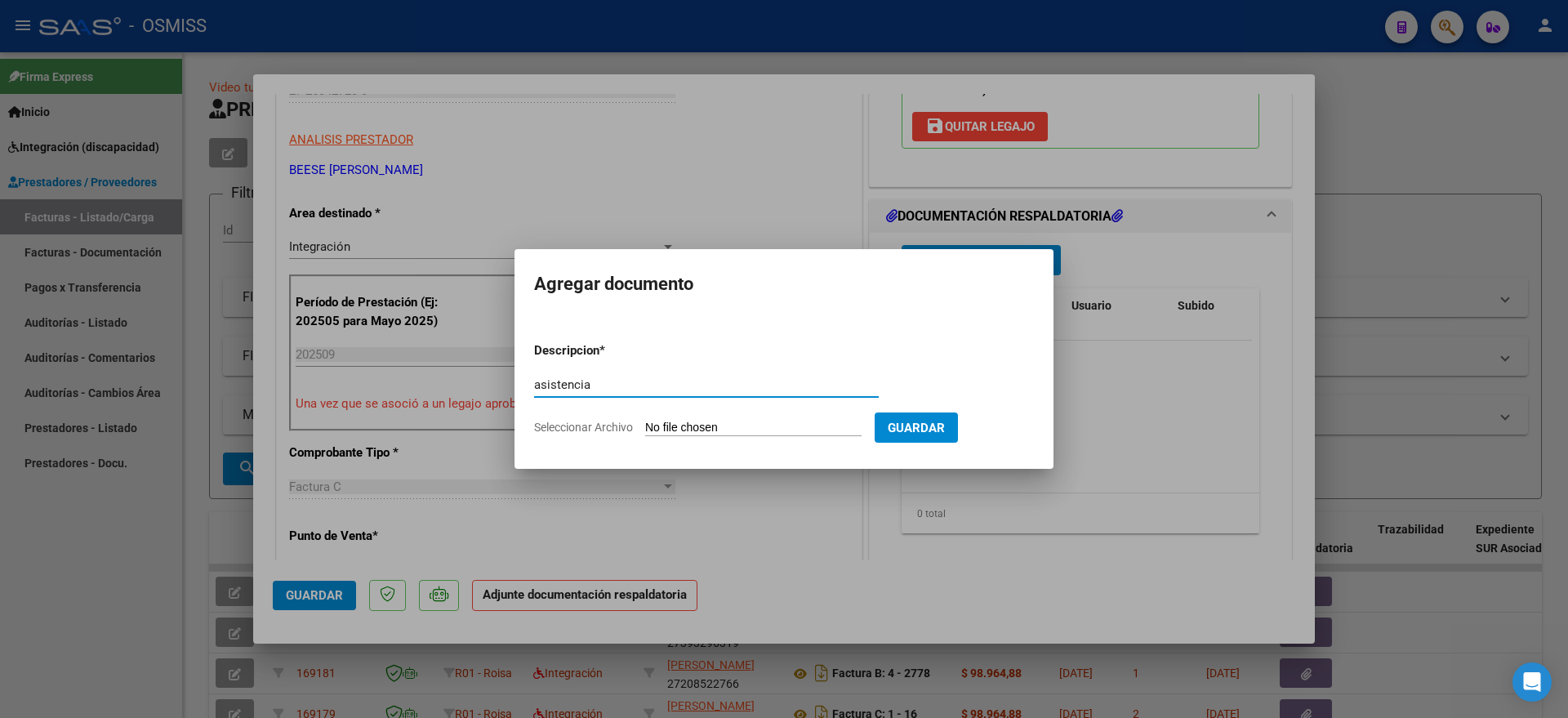
type input "asistencia"
click at [746, 433] on input "Seleccionar Archivo" at bounding box center [753, 429] width 216 height 16
type input "C:\fakepath\20251008_085025.jpg"
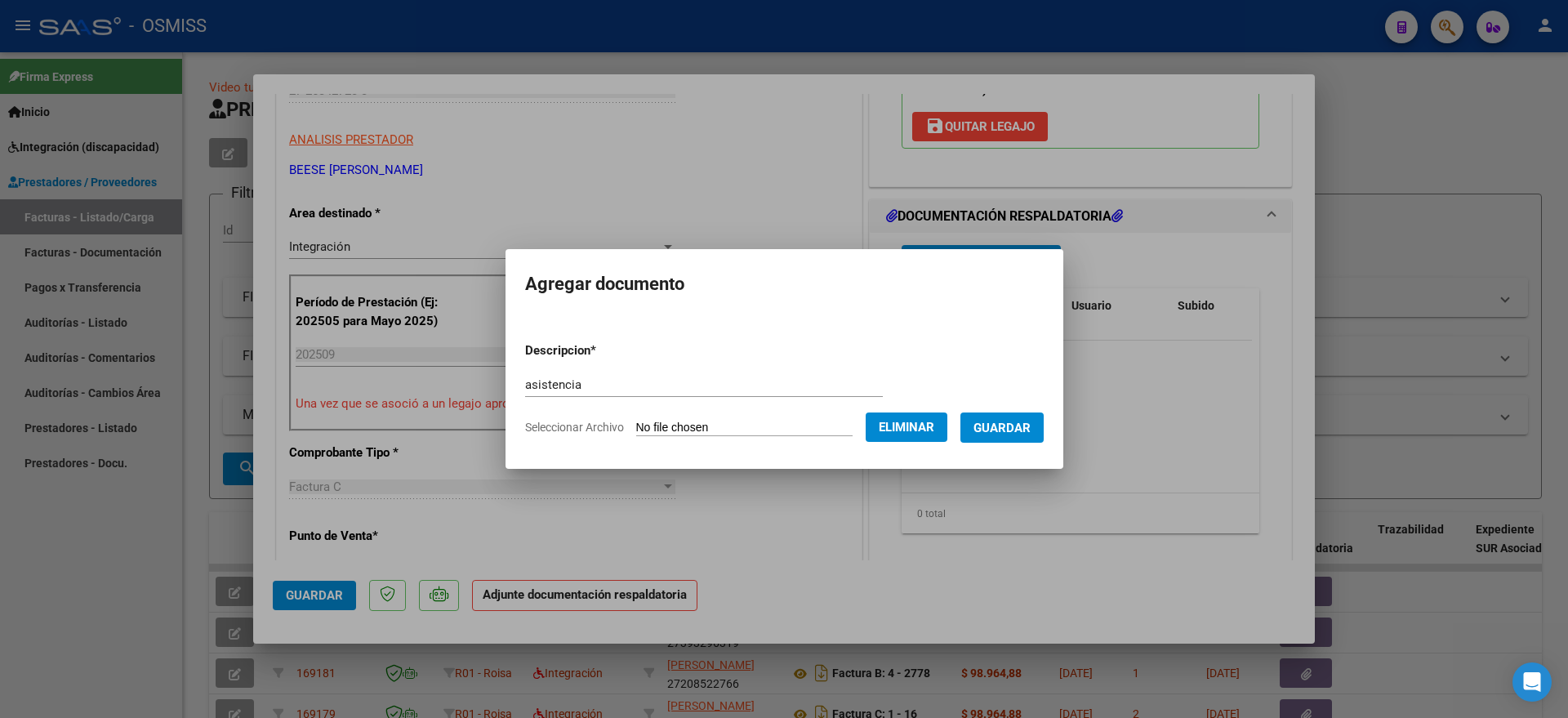
click at [1023, 424] on span "Guardar" at bounding box center [1002, 429] width 57 height 15
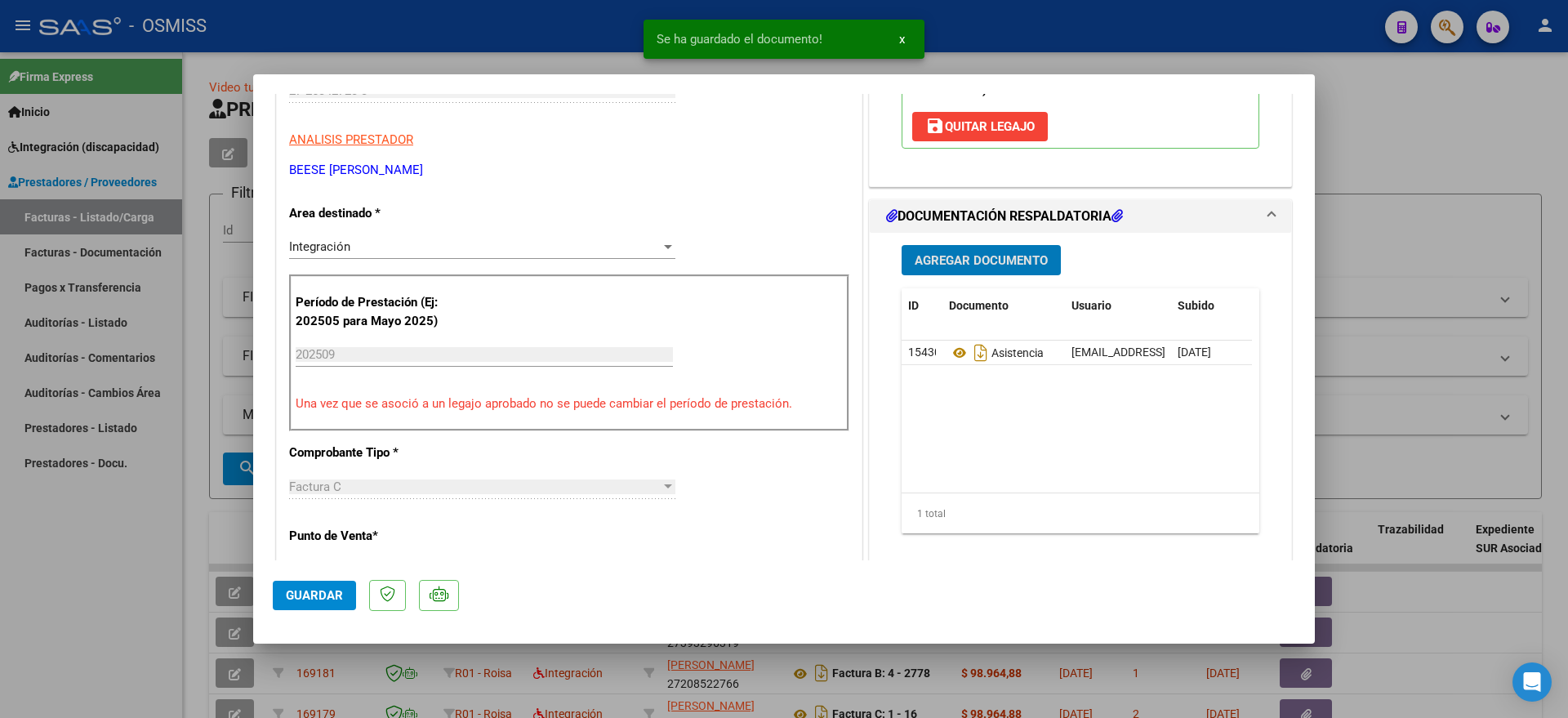
click at [308, 596] on span "Guardar" at bounding box center [314, 595] width 57 height 15
click at [110, 623] on div at bounding box center [784, 359] width 1568 height 718
type input "$ 0,00"
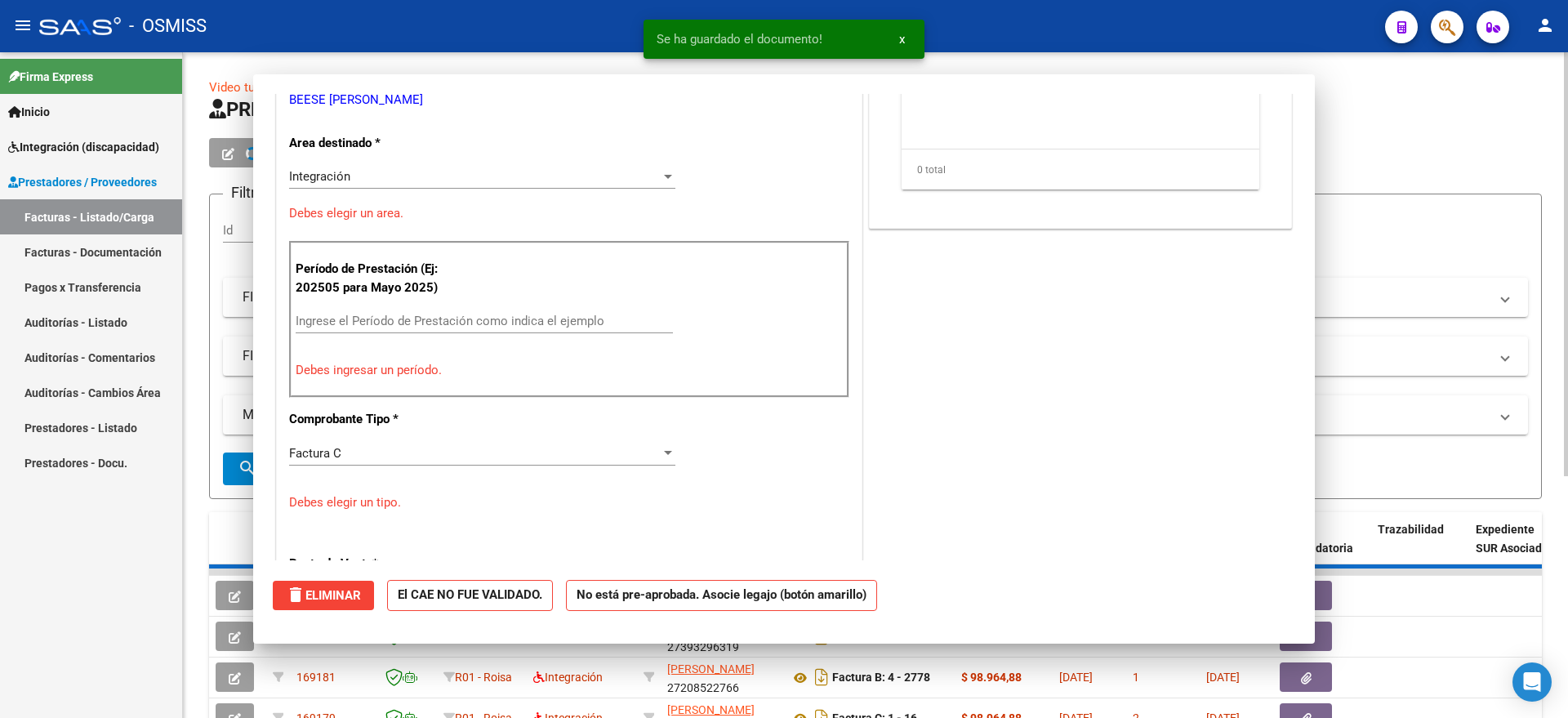
scroll to position [0, 0]
